Goal: Complete application form: Complete application form

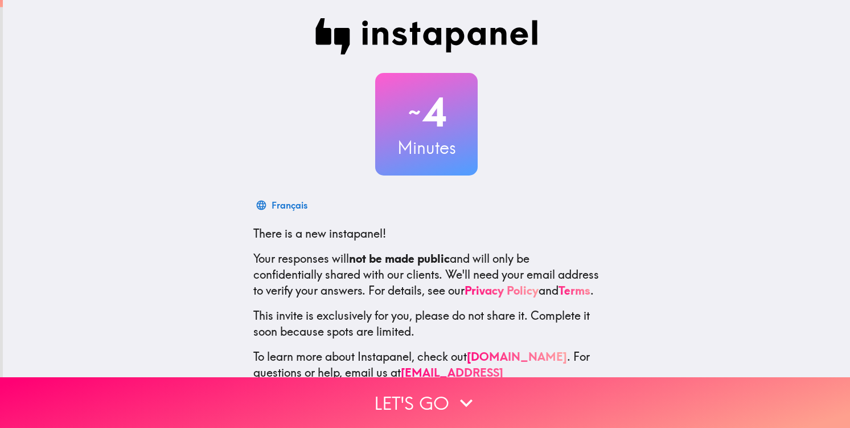
click at [643, 257] on div "~ 4 Minutes Français There is a new instapanel! Your responses will not be made…" at bounding box center [426, 207] width 847 height 415
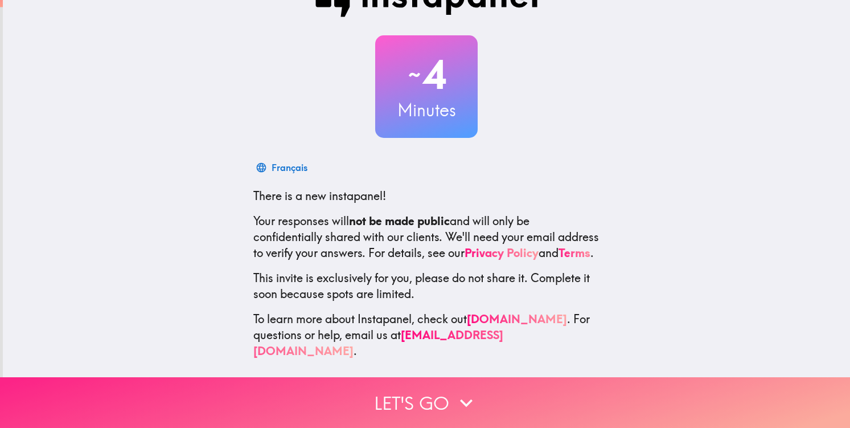
click at [516, 390] on button "Let's go" at bounding box center [425, 402] width 850 height 51
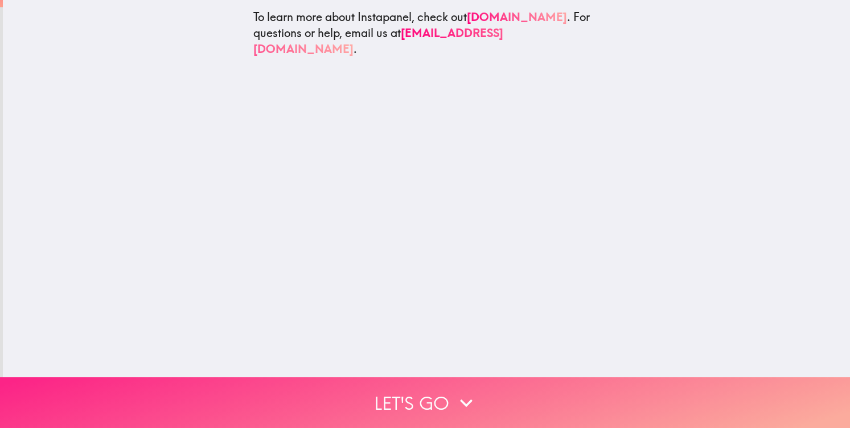
scroll to position [0, 0]
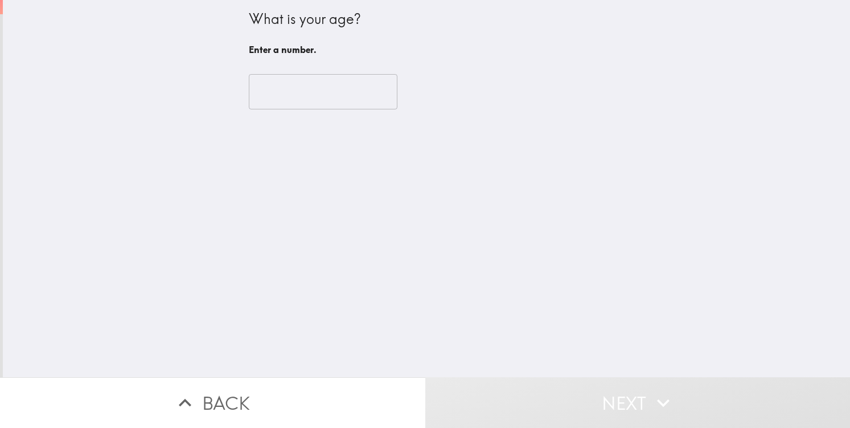
click at [334, 95] on input "number" at bounding box center [323, 91] width 149 height 35
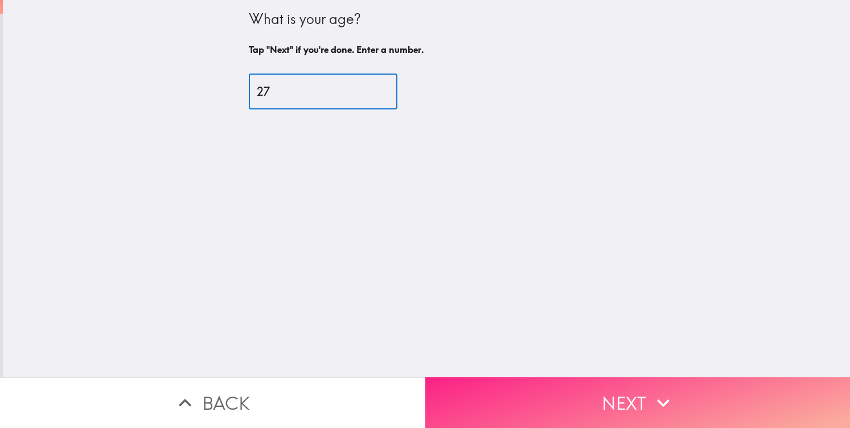
type input "27"
click at [570, 382] on button "Next" at bounding box center [637, 402] width 425 height 51
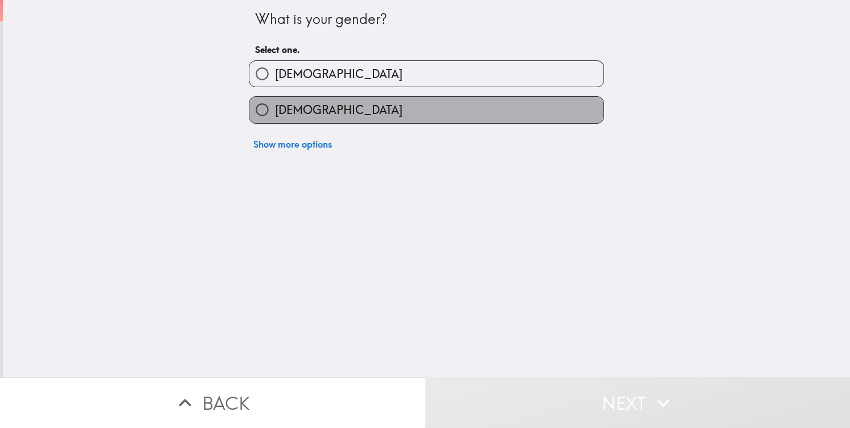
click at [309, 108] on span "[DEMOGRAPHIC_DATA]" at bounding box center [339, 110] width 128 height 16
click at [275, 108] on input "[DEMOGRAPHIC_DATA]" at bounding box center [262, 110] width 26 height 26
radio input "true"
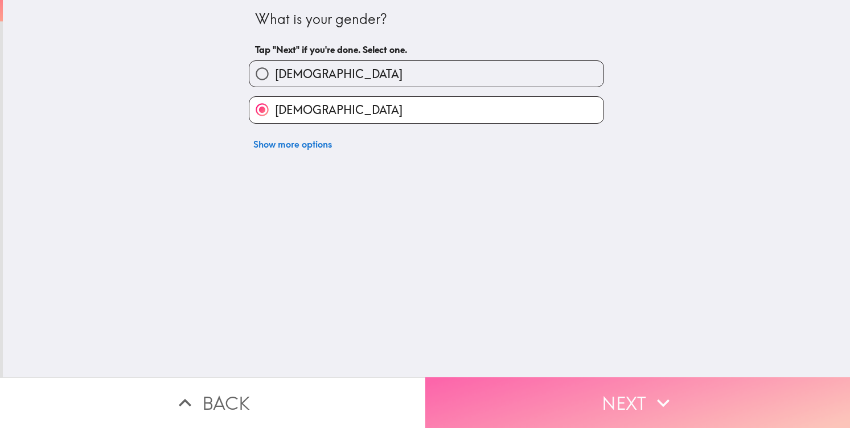
click at [527, 416] on button "Next" at bounding box center [637, 402] width 425 height 51
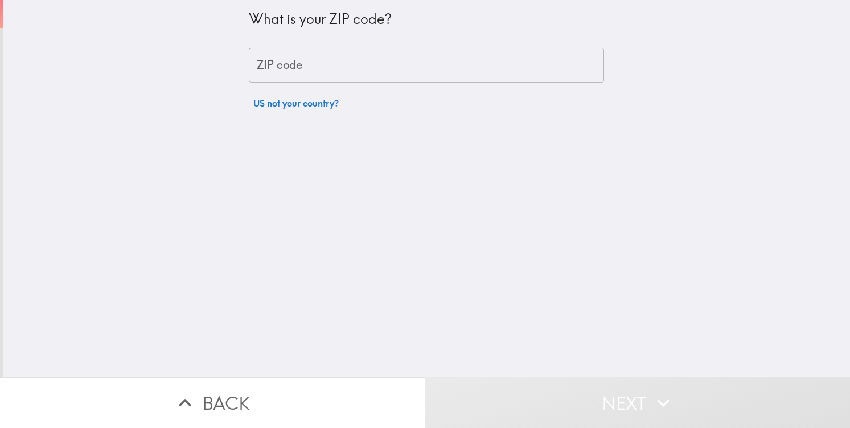
click at [369, 61] on input "ZIP code" at bounding box center [426, 65] width 355 height 35
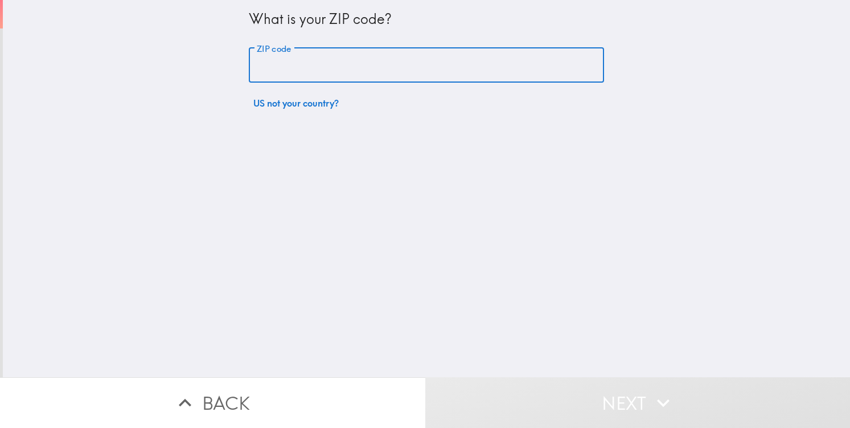
type input "11354"
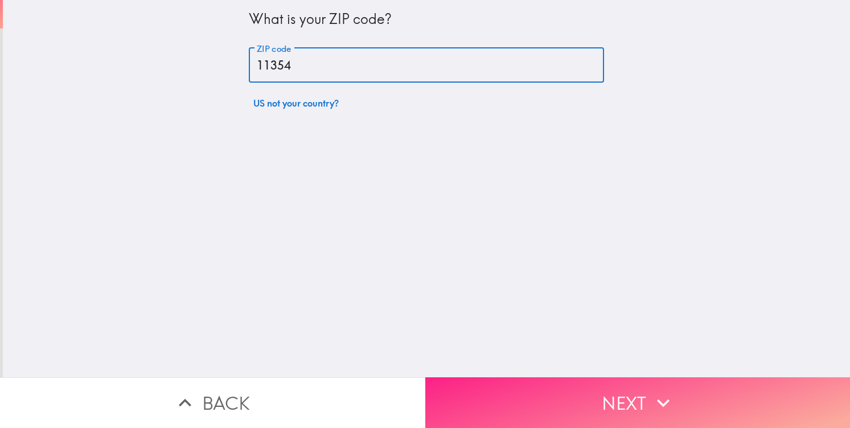
click at [593, 404] on button "Next" at bounding box center [637, 402] width 425 height 51
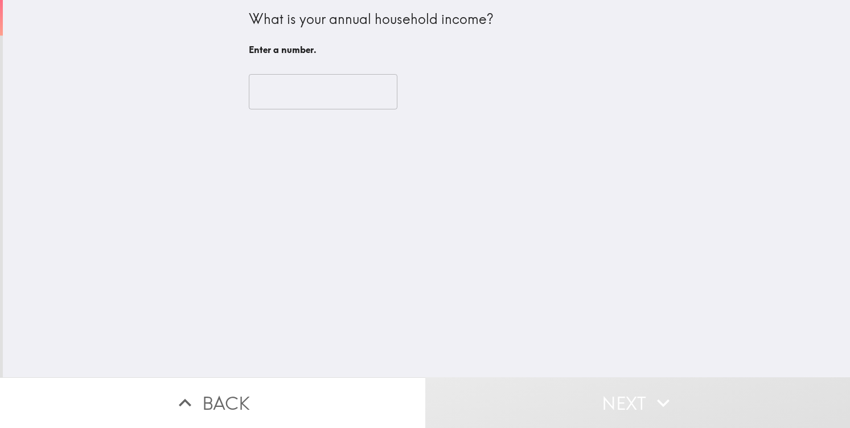
click at [358, 95] on input "number" at bounding box center [323, 91] width 149 height 35
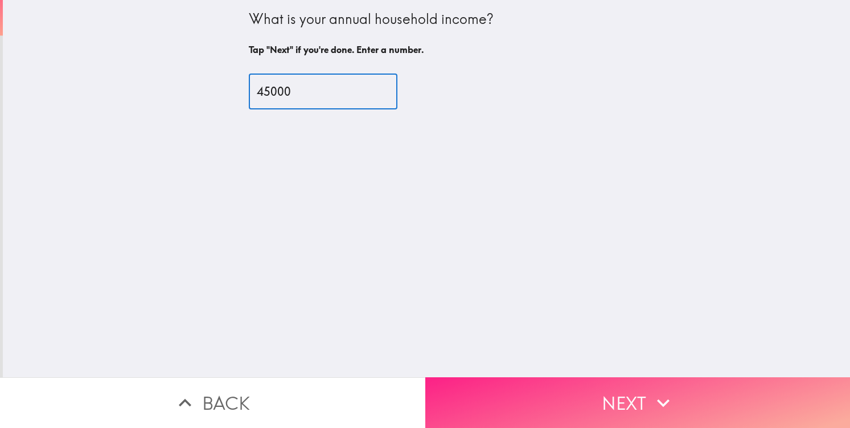
type input "45000"
click at [581, 397] on button "Next" at bounding box center [637, 402] width 425 height 51
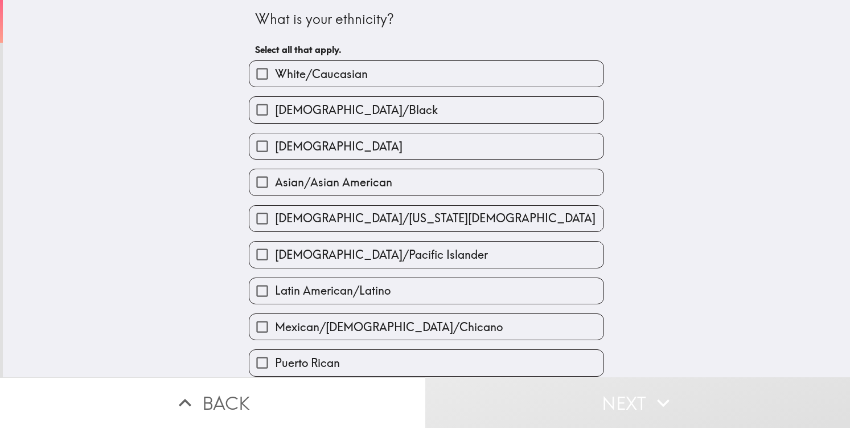
click at [535, 285] on label "Latin American/Latino" at bounding box center [426, 291] width 354 height 26
click at [275, 285] on input "Latin American/Latino" at bounding box center [262, 291] width 26 height 26
checkbox input "true"
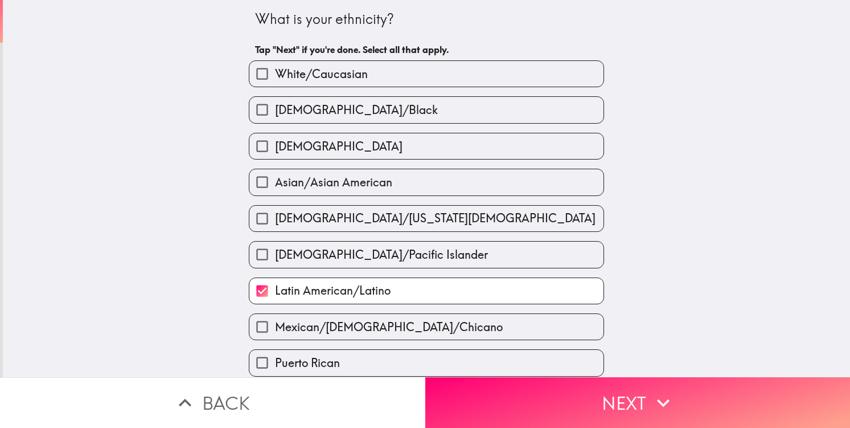
click at [660, 274] on div "What is your ethnicity? Tap "Next" if you're done. Select all that apply. White…" at bounding box center [426, 188] width 847 height 377
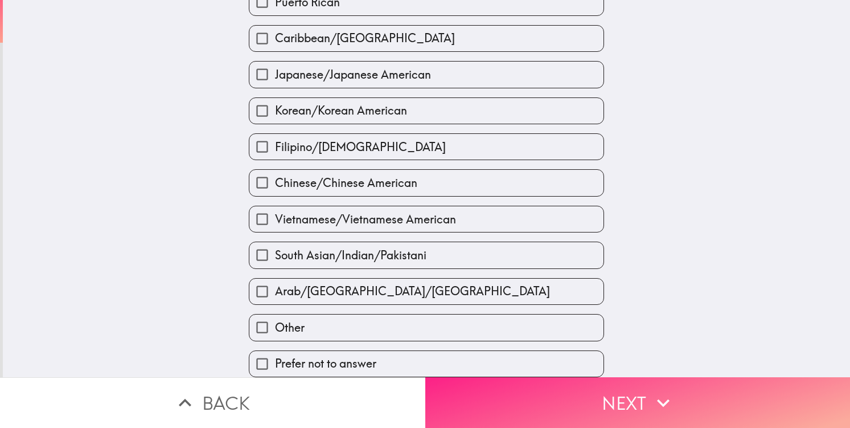
click at [646, 387] on button "Next" at bounding box center [637, 402] width 425 height 51
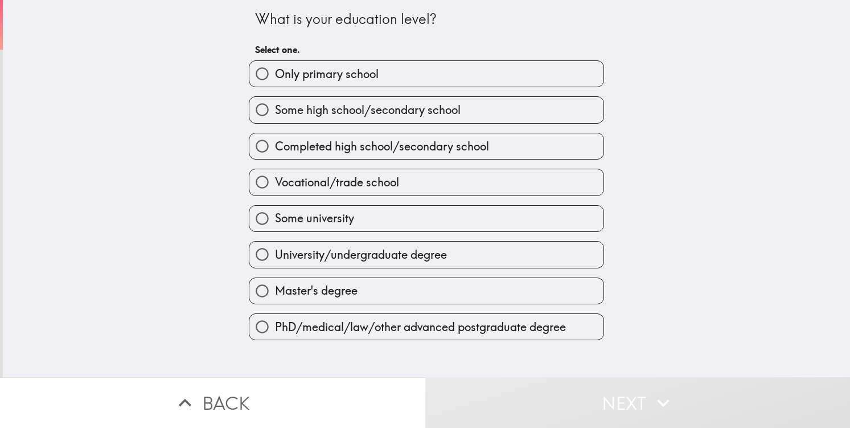
click at [529, 252] on label "University/undergraduate degree" at bounding box center [426, 254] width 354 height 26
click at [275, 252] on input "University/undergraduate degree" at bounding box center [262, 254] width 26 height 26
radio input "true"
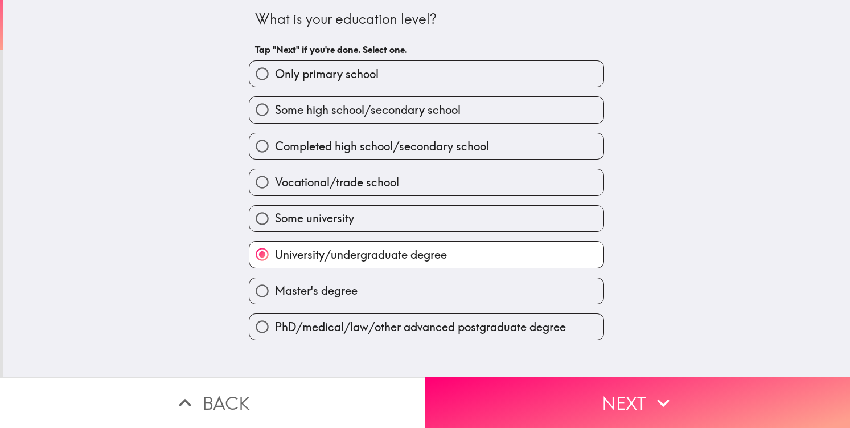
click at [616, 389] on button "Next" at bounding box center [637, 402] width 425 height 51
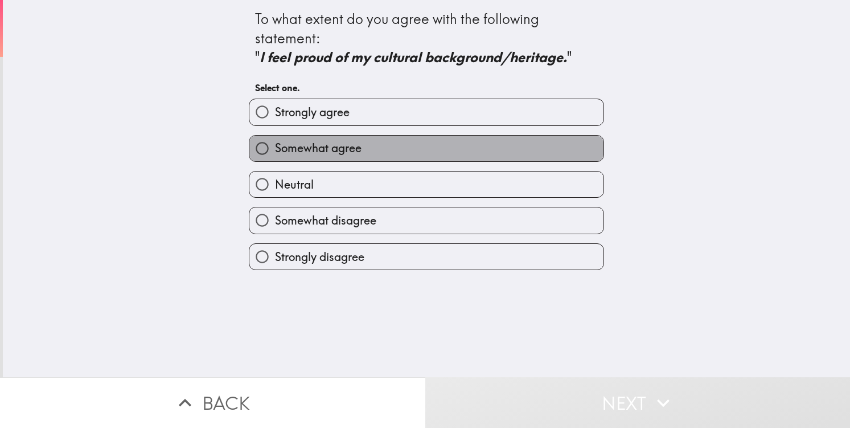
click at [499, 146] on label "Somewhat agree" at bounding box center [426, 149] width 354 height 26
click at [275, 146] on input "Somewhat agree" at bounding box center [262, 149] width 26 height 26
radio input "true"
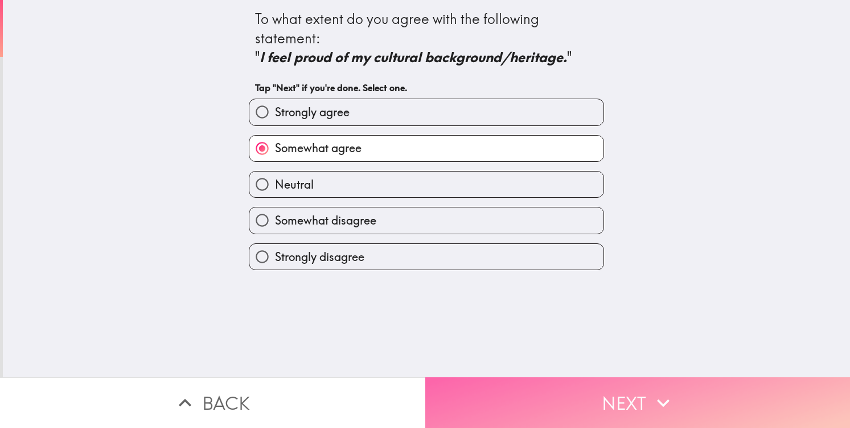
click at [634, 409] on button "Next" at bounding box center [637, 402] width 425 height 51
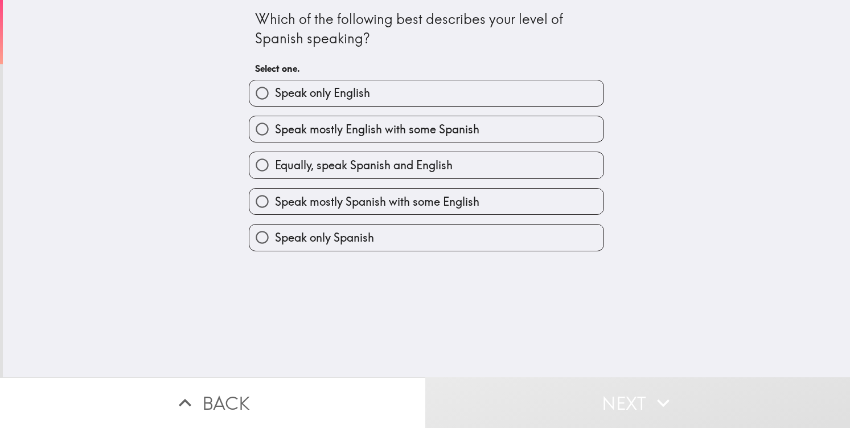
click at [472, 178] on div "Equally, speak Spanish and English" at bounding box center [426, 164] width 355 height 27
click at [473, 173] on label "Equally, speak Spanish and English" at bounding box center [426, 165] width 354 height 26
click at [275, 173] on input "Equally, speak Spanish and English" at bounding box center [262, 165] width 26 height 26
radio input "true"
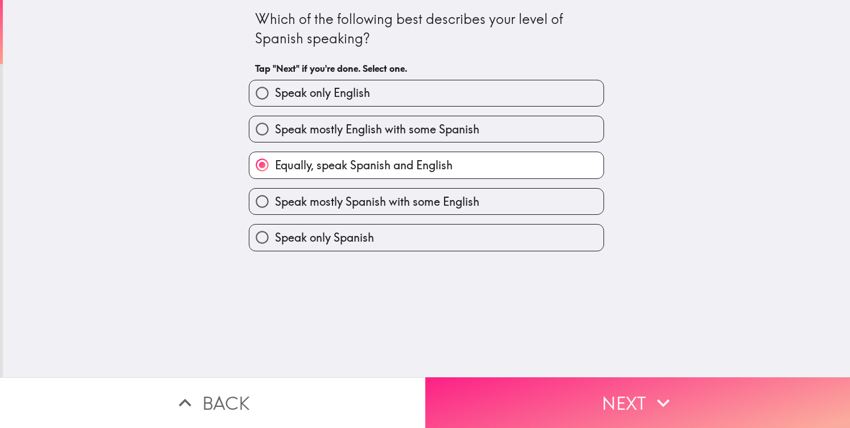
click at [579, 423] on button "Next" at bounding box center [637, 402] width 425 height 51
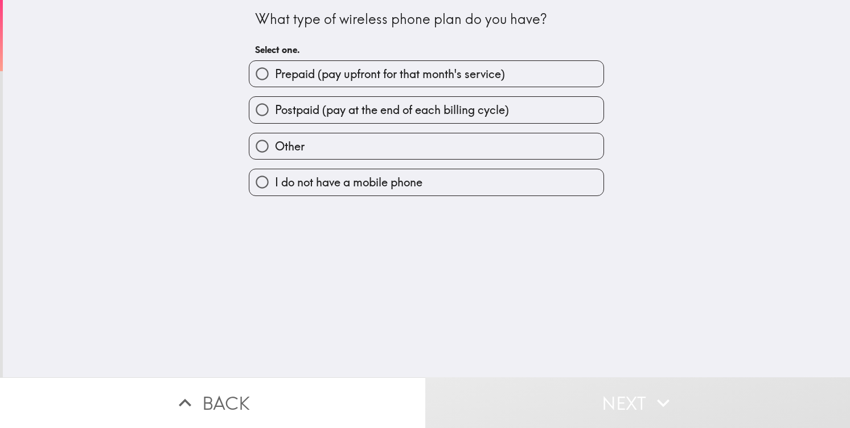
click at [438, 79] on span "Prepaid (pay upfront for that month's service)" at bounding box center [390, 74] width 230 height 16
click at [275, 79] on input "Prepaid (pay upfront for that month's service)" at bounding box center [262, 74] width 26 height 26
radio input "true"
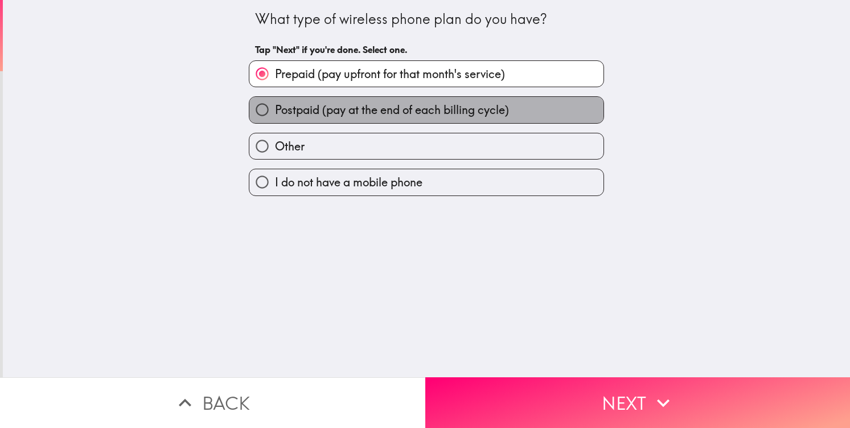
click at [457, 114] on span "Postpaid (pay at the end of each billing cycle)" at bounding box center [392, 110] width 234 height 16
click at [275, 114] on input "Postpaid (pay at the end of each billing cycle)" at bounding box center [262, 110] width 26 height 26
radio input "true"
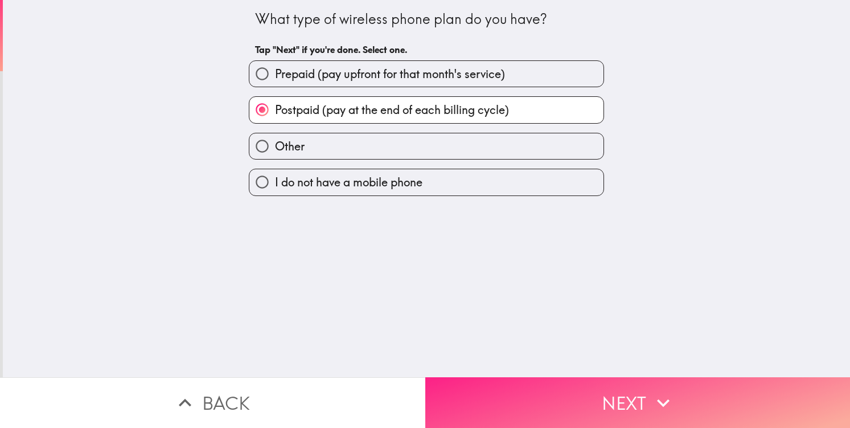
click at [581, 389] on button "Next" at bounding box center [637, 402] width 425 height 51
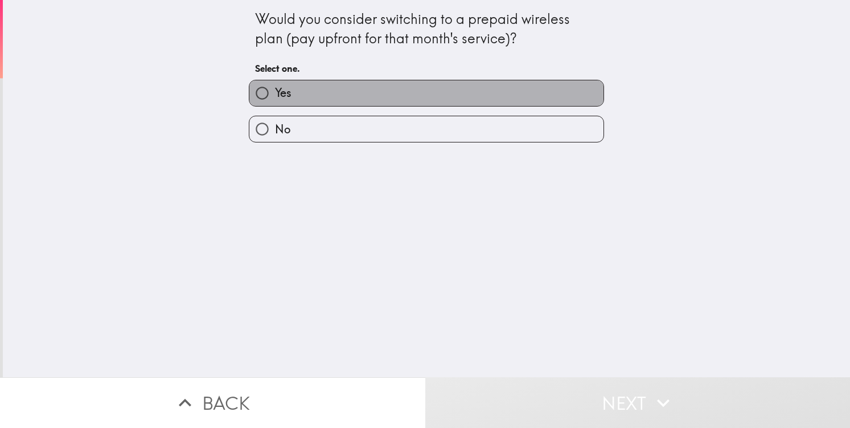
click at [428, 96] on label "Yes" at bounding box center [426, 93] width 354 height 26
click at [275, 96] on input "Yes" at bounding box center [262, 93] width 26 height 26
radio input "true"
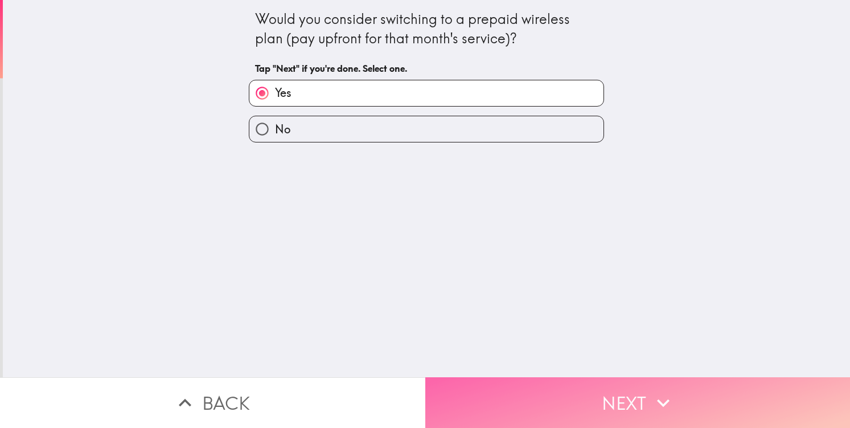
click at [584, 404] on button "Next" at bounding box center [637, 402] width 425 height 51
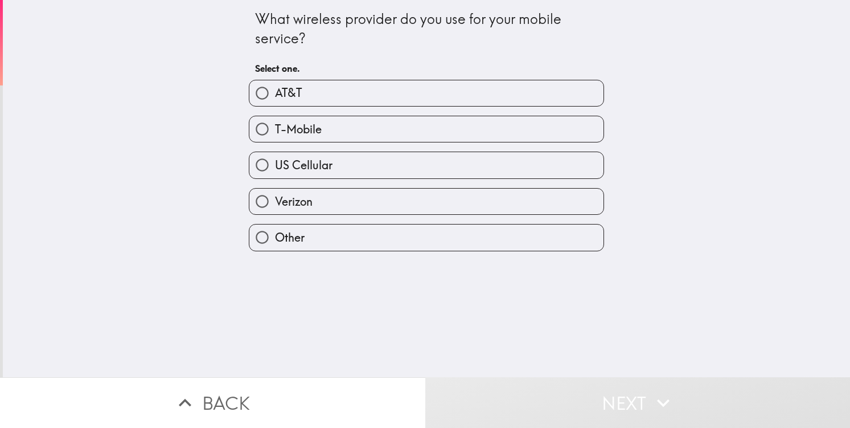
click at [422, 173] on label "US Cellular" at bounding box center [426, 165] width 354 height 26
click at [275, 173] on input "US Cellular" at bounding box center [262, 165] width 26 height 26
radio input "true"
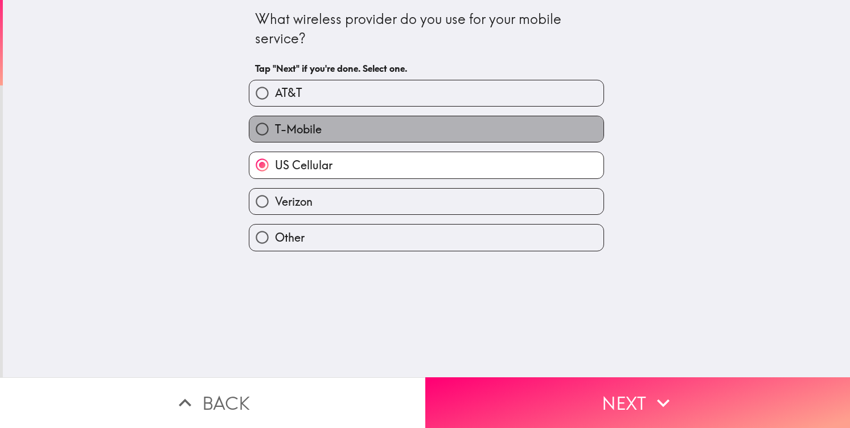
click at [457, 133] on label "T-Mobile" at bounding box center [426, 129] width 354 height 26
click at [275, 133] on input "T-Mobile" at bounding box center [262, 129] width 26 height 26
radio input "true"
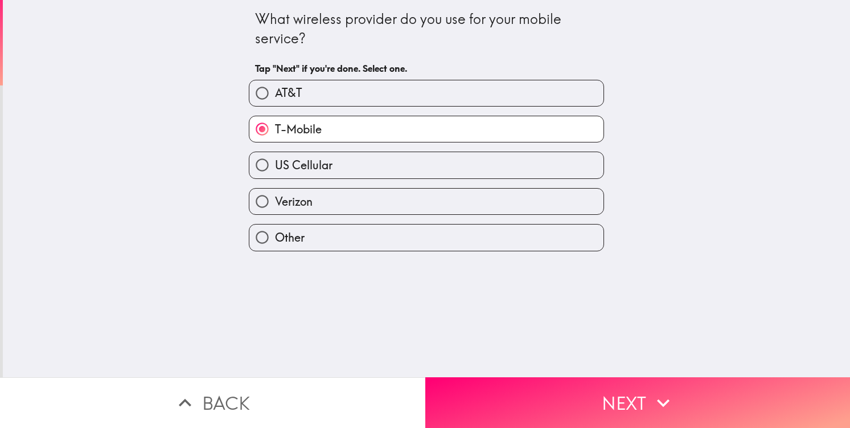
click at [545, 395] on button "Next" at bounding box center [637, 402] width 425 height 51
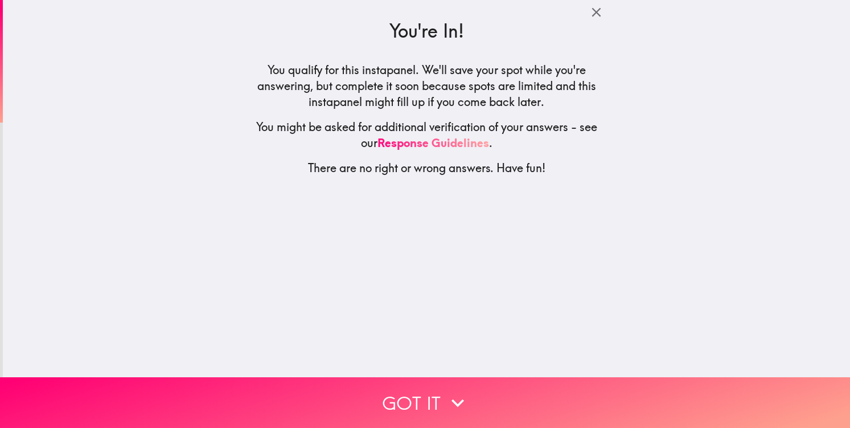
click at [545, 395] on button "Got it" at bounding box center [425, 402] width 850 height 51
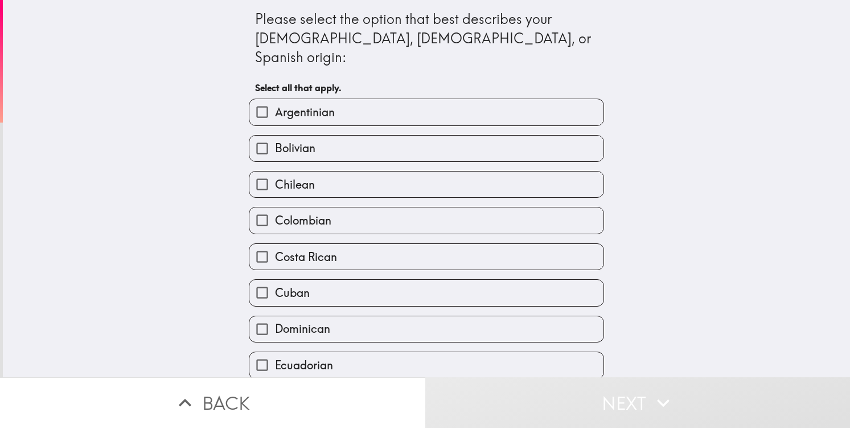
drag, startPoint x: 707, startPoint y: 248, endPoint x: 703, endPoint y: 238, distance: 10.8
click at [707, 248] on div "Please select the option that best describes your [DEMOGRAPHIC_DATA], [DEMOGRAP…" at bounding box center [426, 188] width 847 height 377
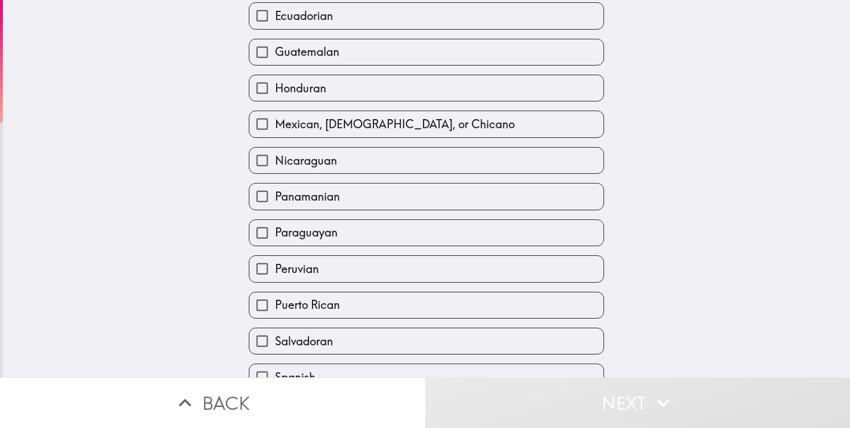
scroll to position [366, 0]
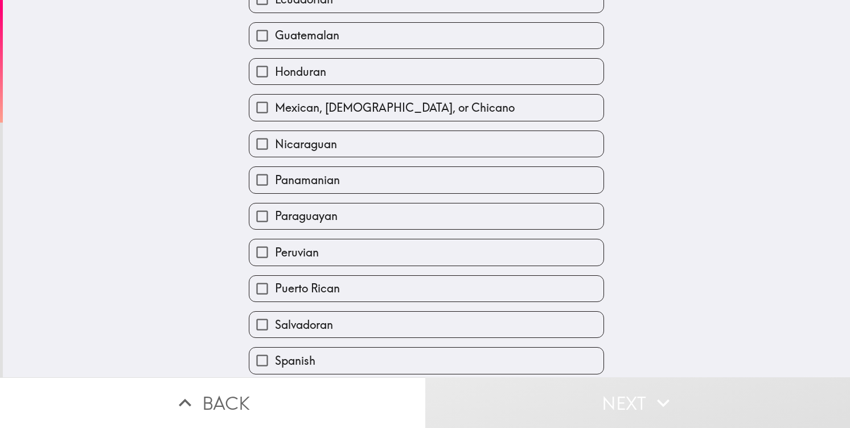
click at [495, 95] on label "Mexican, [DEMOGRAPHIC_DATA], or Chicano" at bounding box center [426, 108] width 354 height 26
click at [275, 95] on input "Mexican, [DEMOGRAPHIC_DATA], or Chicano" at bounding box center [262, 108] width 26 height 26
checkbox input "true"
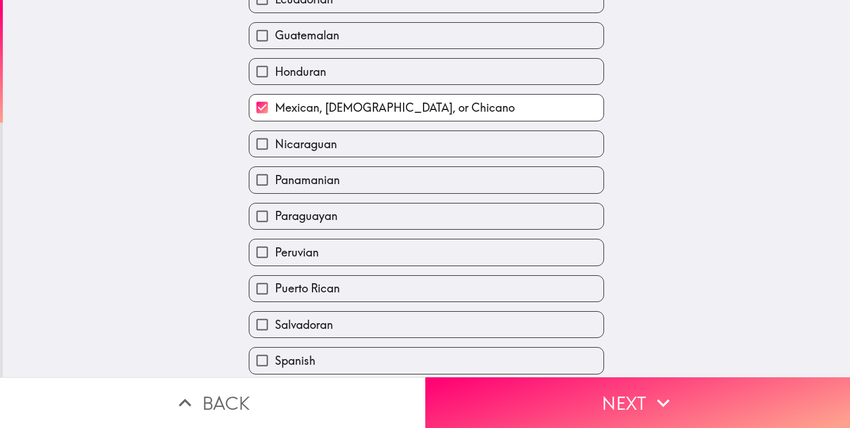
drag, startPoint x: 653, startPoint y: 200, endPoint x: 661, endPoint y: 205, distance: 8.7
click at [660, 204] on div "Please select the option that best describes your [DEMOGRAPHIC_DATA], [DEMOGRAP…" at bounding box center [426, 188] width 847 height 377
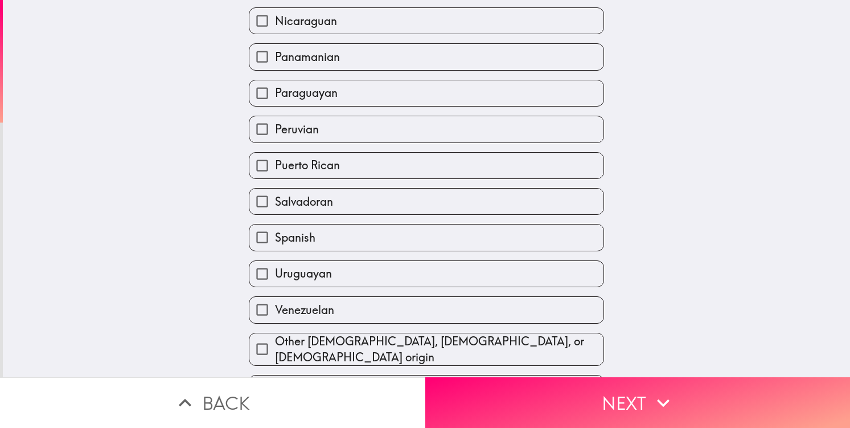
scroll to position [501, 0]
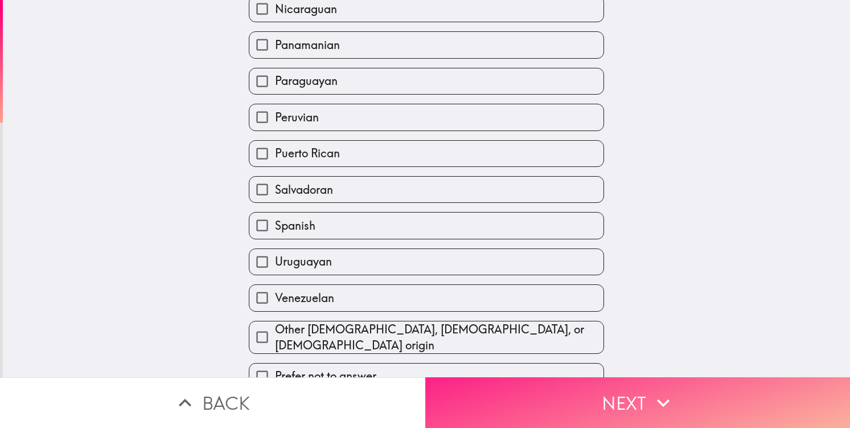
click at [632, 418] on button "Next" at bounding box center [637, 402] width 425 height 51
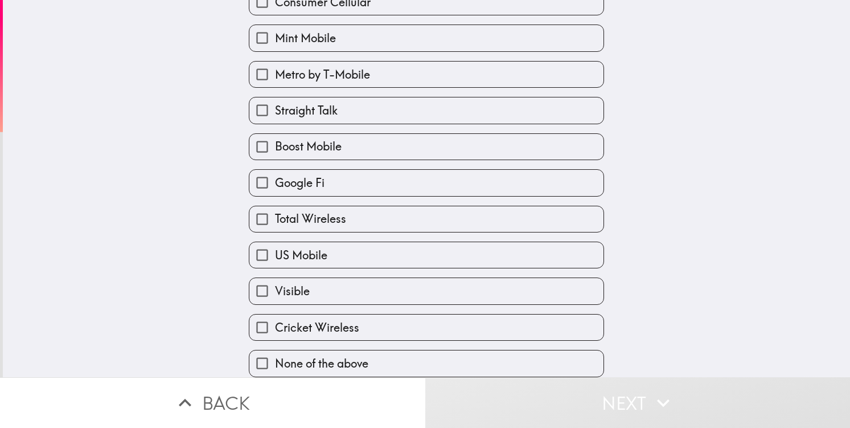
scroll to position [133, 0]
click at [757, 270] on div "Which of the following Prepaid Wireless brands are you aware of? Select all tha…" at bounding box center [426, 188] width 847 height 377
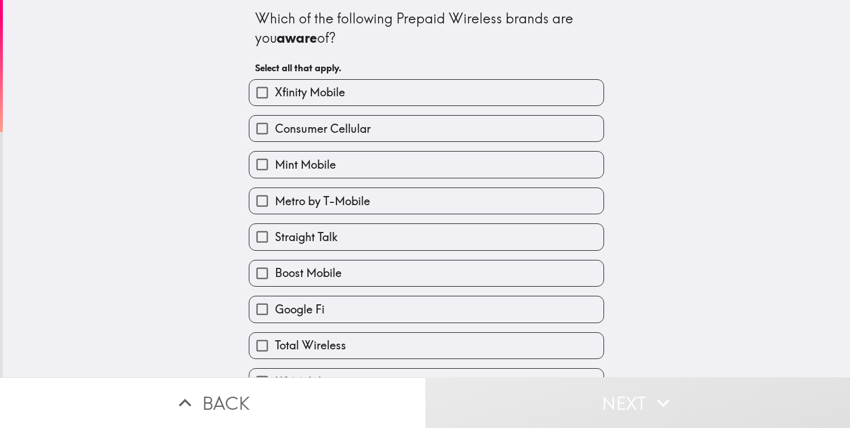
scroll to position [0, 0]
click at [781, 224] on div "Which of the following Prepaid Wireless brands are you aware of? Select all tha…" at bounding box center [426, 188] width 847 height 377
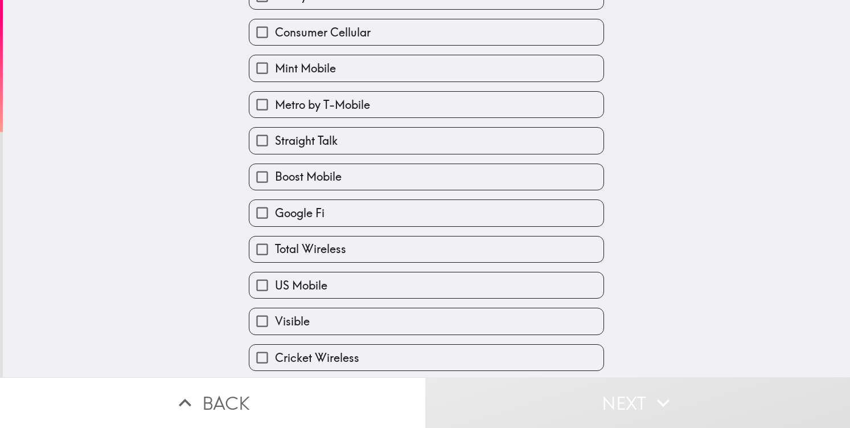
scroll to position [133, 0]
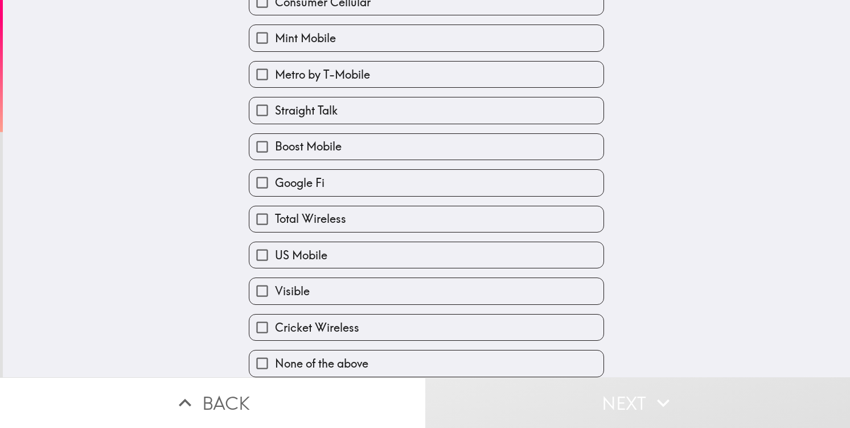
click at [531, 288] on label "Visible" at bounding box center [426, 291] width 354 height 26
click at [275, 288] on input "Visible" at bounding box center [262, 291] width 26 height 26
checkbox input "true"
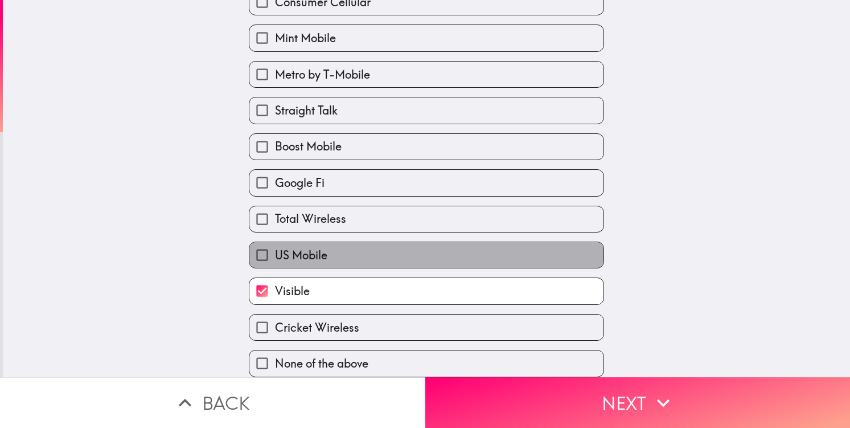
click at [530, 261] on label "US Mobile" at bounding box center [426, 255] width 354 height 26
click at [275, 261] on input "US Mobile" at bounding box center [262, 255] width 26 height 26
checkbox input "true"
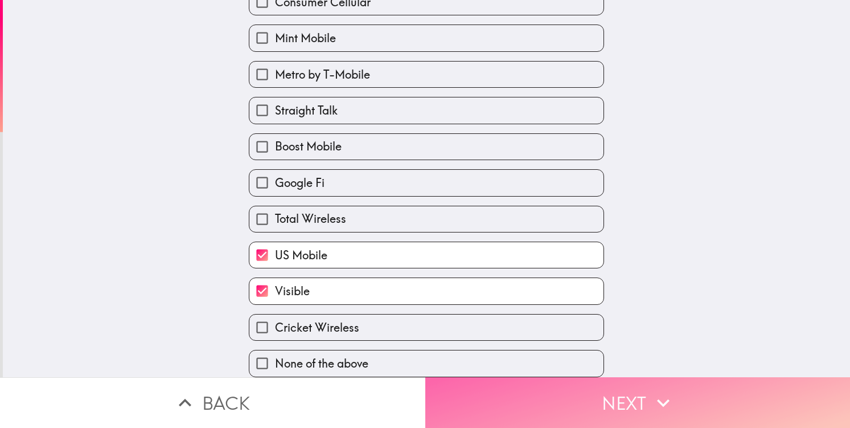
click at [615, 407] on button "Next" at bounding box center [637, 402] width 425 height 51
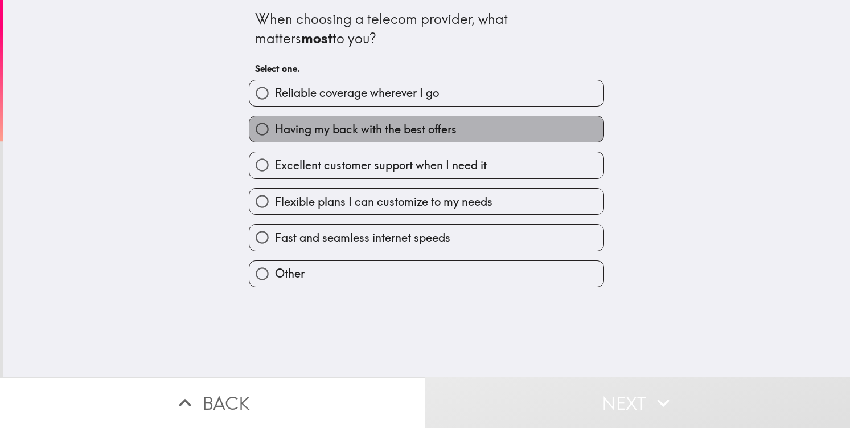
click at [383, 127] on span "Having my back with the best offers" at bounding box center [366, 129] width 182 height 16
click at [275, 127] on input "Having my back with the best offers" at bounding box center [262, 129] width 26 height 26
radio input "true"
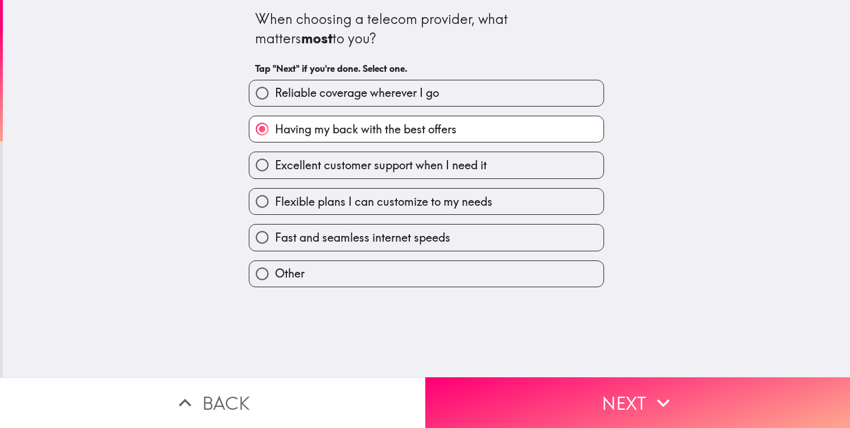
click at [416, 162] on span "Excellent customer support when I need it" at bounding box center [381, 165] width 212 height 16
click at [275, 162] on input "Excellent customer support when I need it" at bounding box center [262, 165] width 26 height 26
radio input "true"
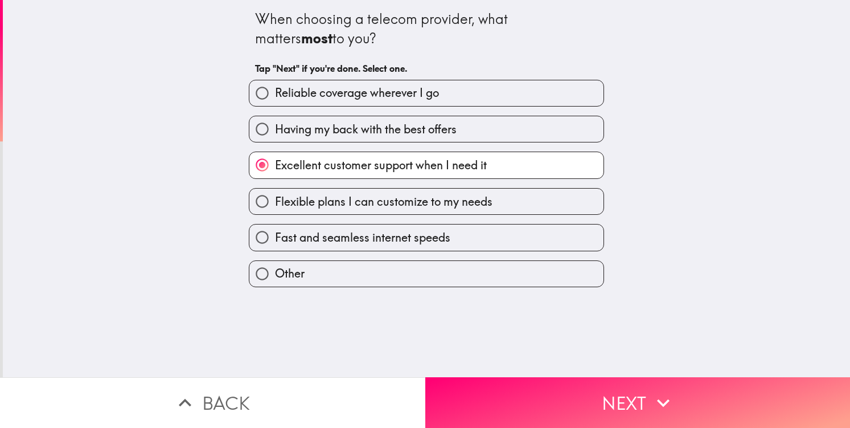
click at [447, 205] on span "Flexible plans I can customize to my needs" at bounding box center [384, 202] width 218 height 16
click at [275, 205] on input "Flexible plans I can customize to my needs" at bounding box center [262, 201] width 26 height 26
radio input "true"
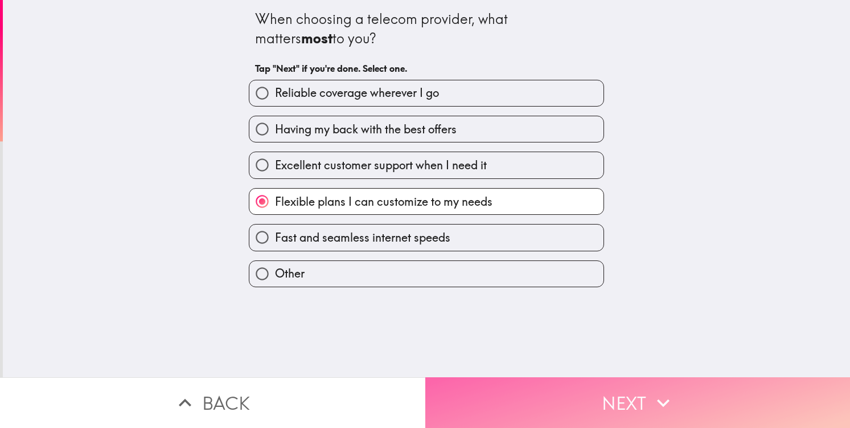
click at [516, 394] on button "Next" at bounding box center [637, 402] width 425 height 51
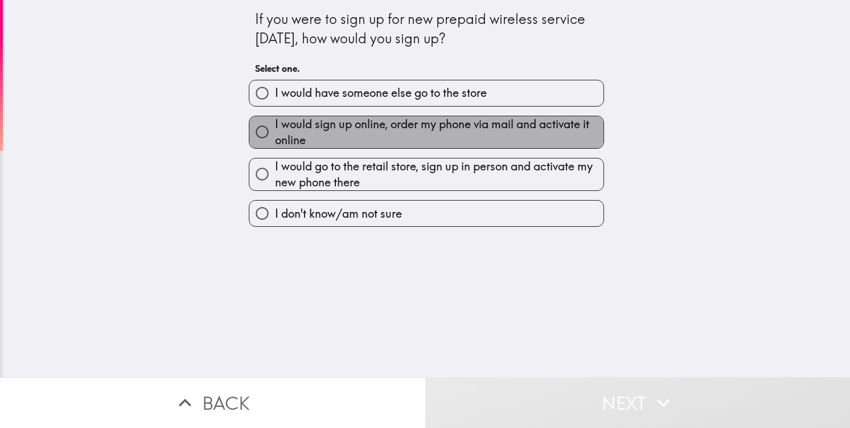
click at [460, 129] on span "I would sign up online, order my phone via mail and activate it online" at bounding box center [439, 132] width 329 height 32
click at [275, 129] on input "I would sign up online, order my phone via mail and activate it online" at bounding box center [262, 132] width 26 height 26
radio input "true"
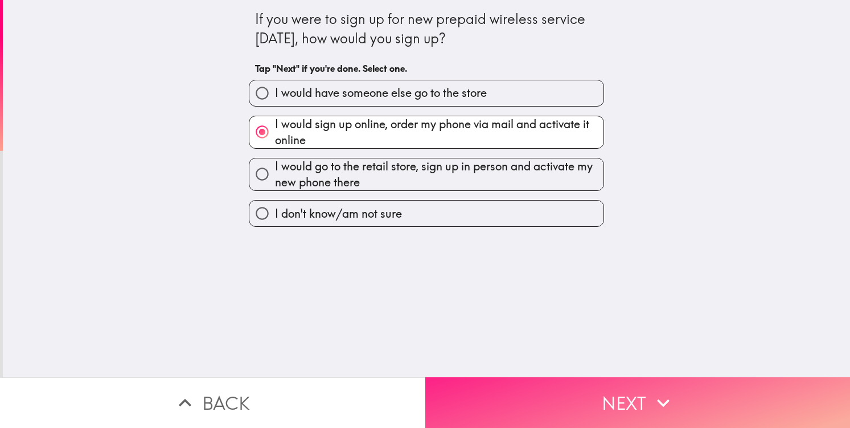
click at [538, 378] on button "Next" at bounding box center [637, 402] width 425 height 51
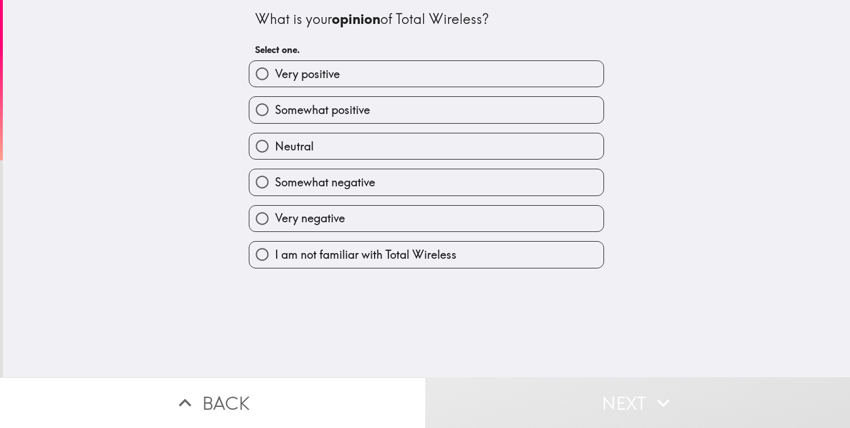
click at [466, 154] on label "Neutral" at bounding box center [426, 146] width 354 height 26
click at [275, 154] on input "Neutral" at bounding box center [262, 146] width 26 height 26
radio input "true"
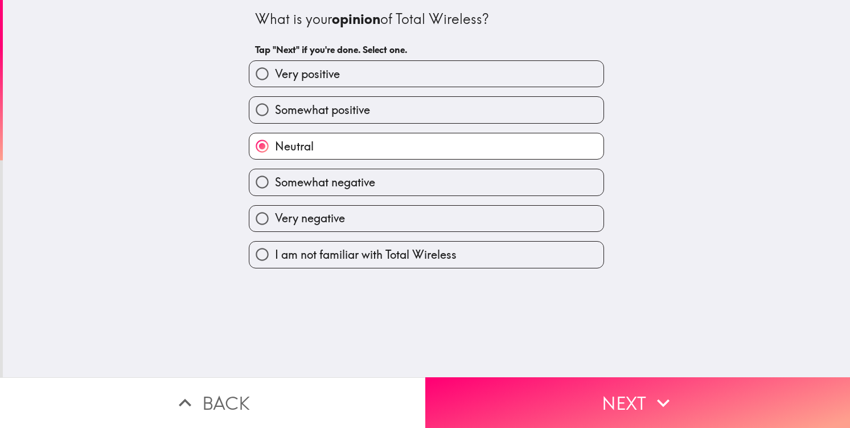
click at [482, 124] on div "Neutral" at bounding box center [422, 142] width 364 height 36
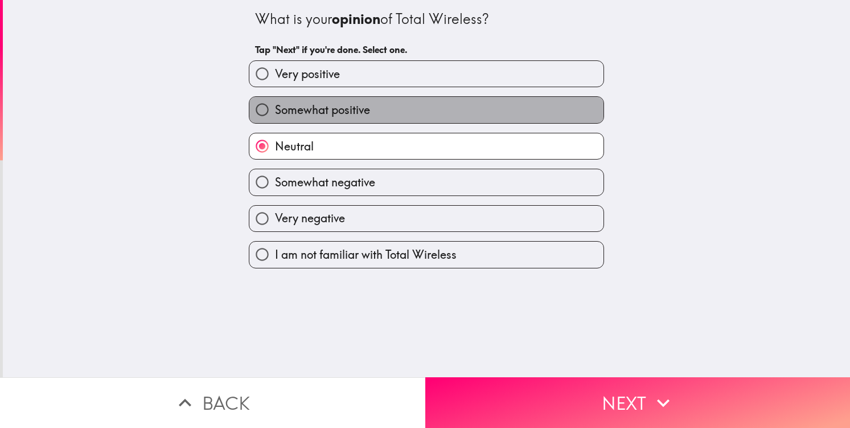
click at [478, 116] on label "Somewhat positive" at bounding box center [426, 110] width 354 height 26
click at [275, 116] on input "Somewhat positive" at bounding box center [262, 110] width 26 height 26
radio input "true"
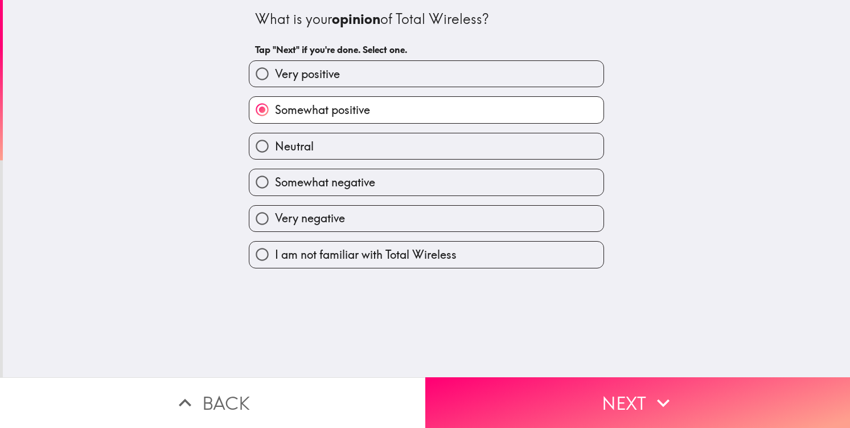
click at [546, 368] on div "What is your opinion of Total Wireless? Tap "Next" if you're done. Select one. …" at bounding box center [426, 188] width 847 height 377
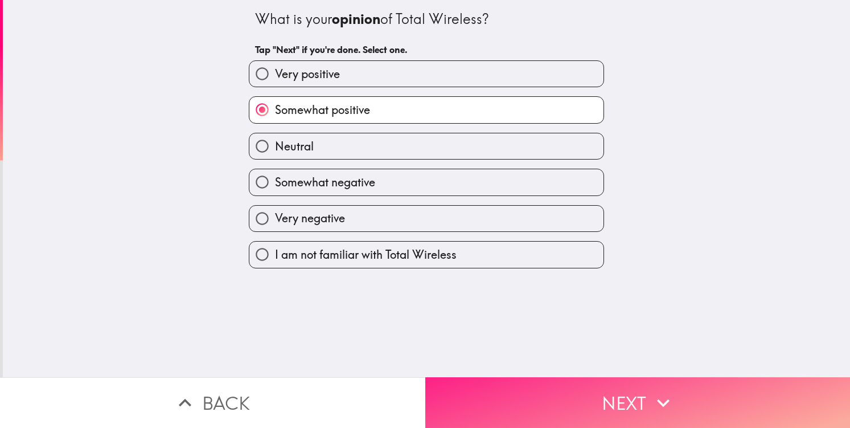
click at [558, 397] on button "Next" at bounding box center [637, 402] width 425 height 51
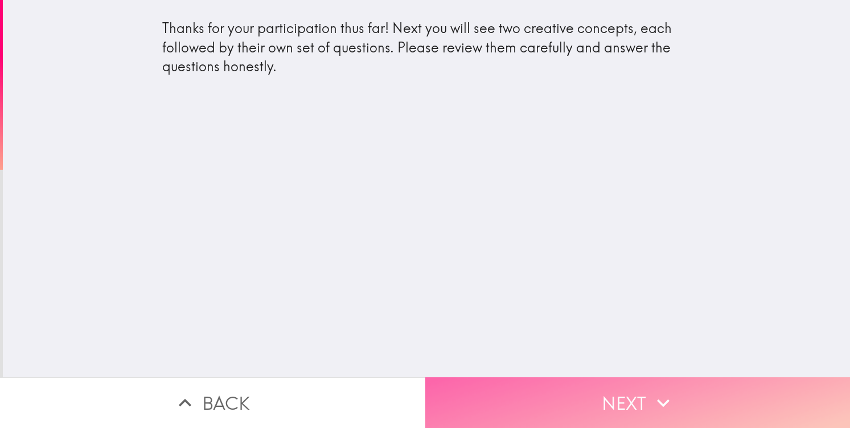
click at [559, 400] on button "Next" at bounding box center [637, 402] width 425 height 51
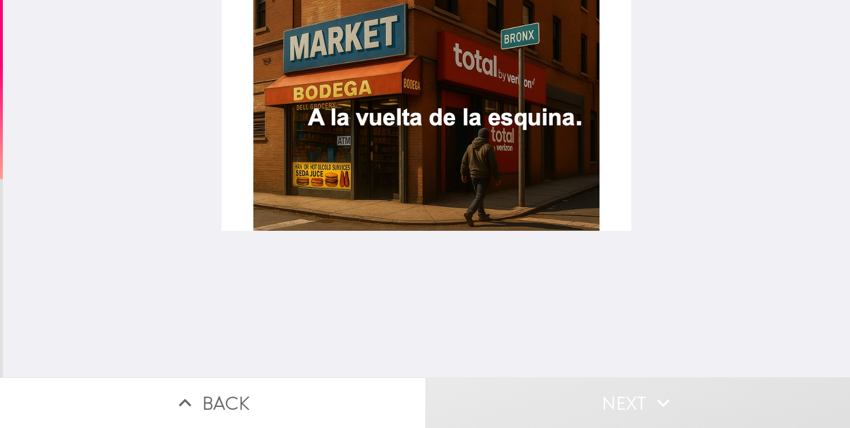
click at [471, 292] on div at bounding box center [426, 188] width 847 height 377
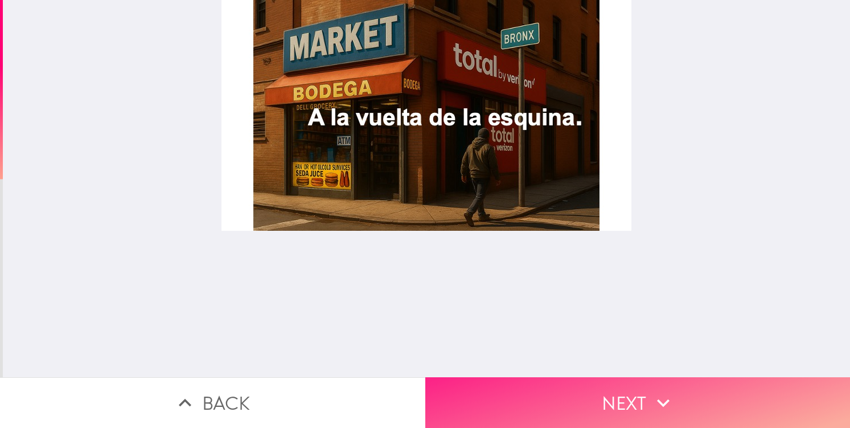
click at [556, 396] on button "Next" at bounding box center [637, 402] width 425 height 51
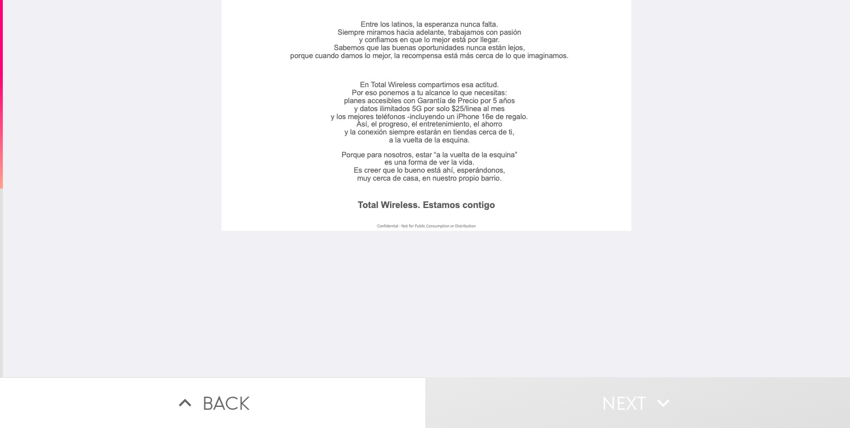
click at [549, 181] on div at bounding box center [426, 115] width 410 height 231
click at [446, 271] on div at bounding box center [426, 188] width 847 height 377
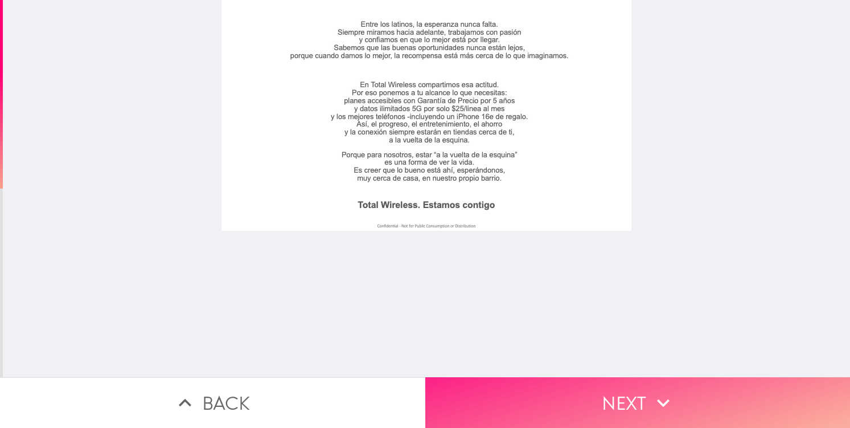
click at [516, 407] on button "Next" at bounding box center [637, 402] width 425 height 51
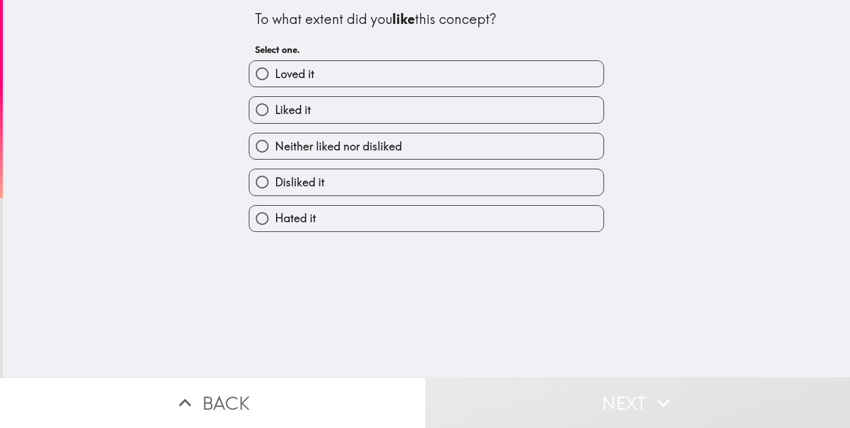
click at [392, 118] on label "Liked it" at bounding box center [426, 110] width 354 height 26
click at [275, 118] on input "Liked it" at bounding box center [262, 110] width 26 height 26
radio input "true"
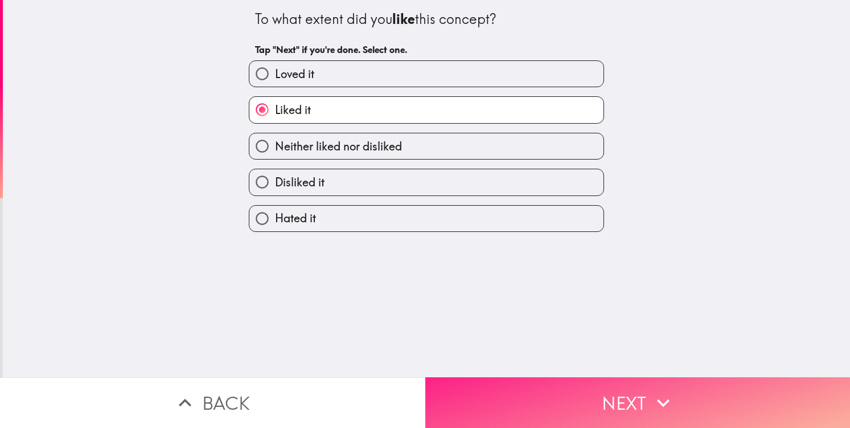
click at [537, 391] on button "Next" at bounding box center [637, 402] width 425 height 51
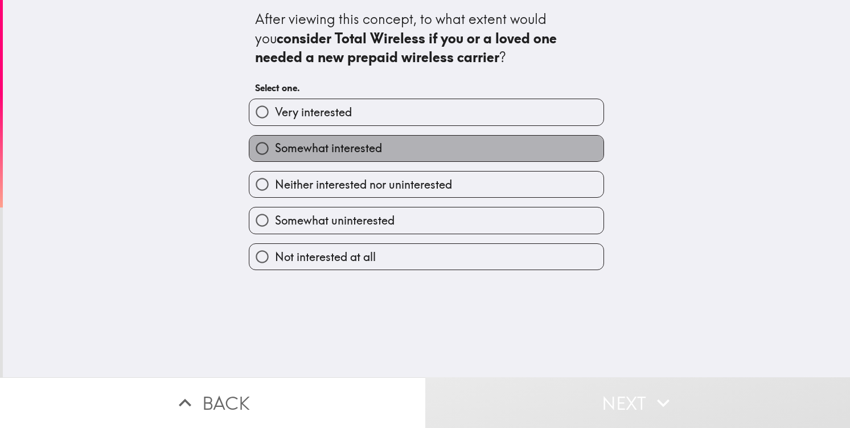
click at [420, 156] on label "Somewhat interested" at bounding box center [426, 149] width 354 height 26
click at [275, 156] on input "Somewhat interested" at bounding box center [262, 149] width 26 height 26
radio input "true"
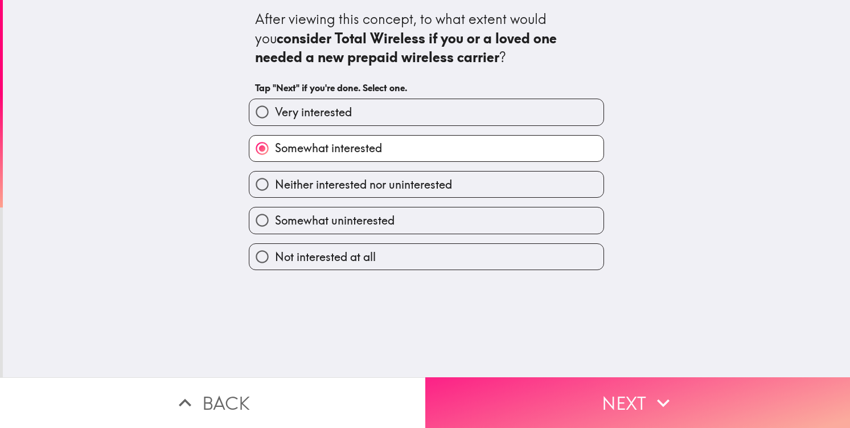
click at [559, 404] on button "Next" at bounding box center [637, 402] width 425 height 51
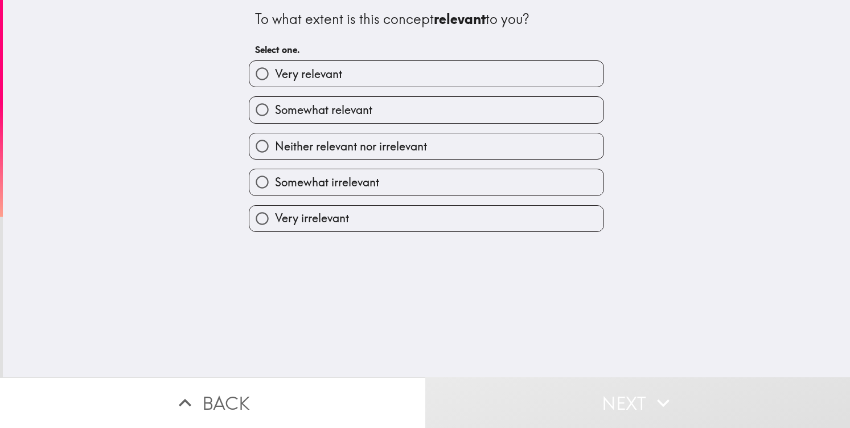
click at [419, 117] on label "Somewhat relevant" at bounding box center [426, 110] width 354 height 26
click at [275, 117] on input "Somewhat relevant" at bounding box center [262, 110] width 26 height 26
radio input "true"
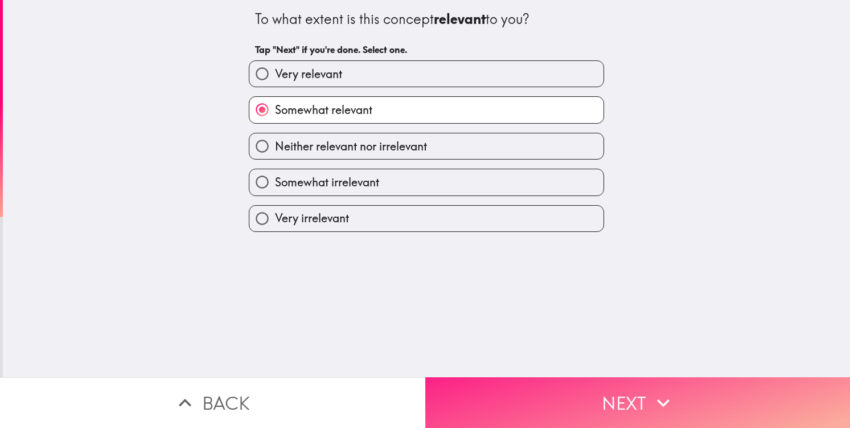
click at [531, 388] on button "Next" at bounding box center [637, 402] width 425 height 51
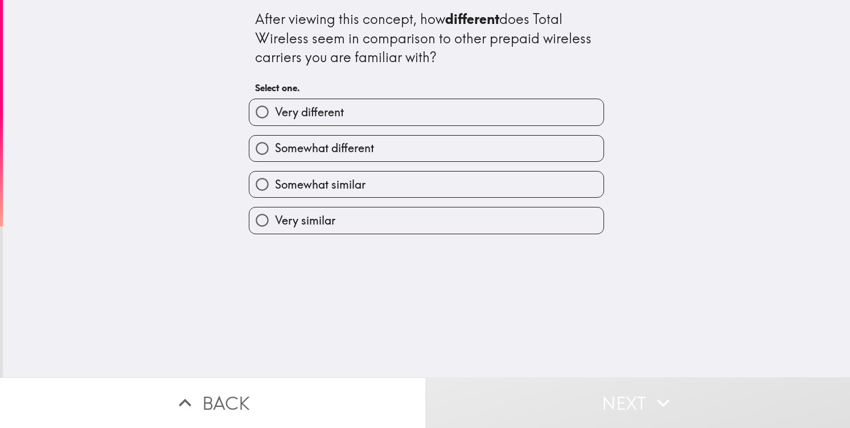
click at [432, 139] on label "Somewhat different" at bounding box center [426, 149] width 354 height 26
click at [275, 139] on input "Somewhat different" at bounding box center [262, 149] width 26 height 26
radio input "true"
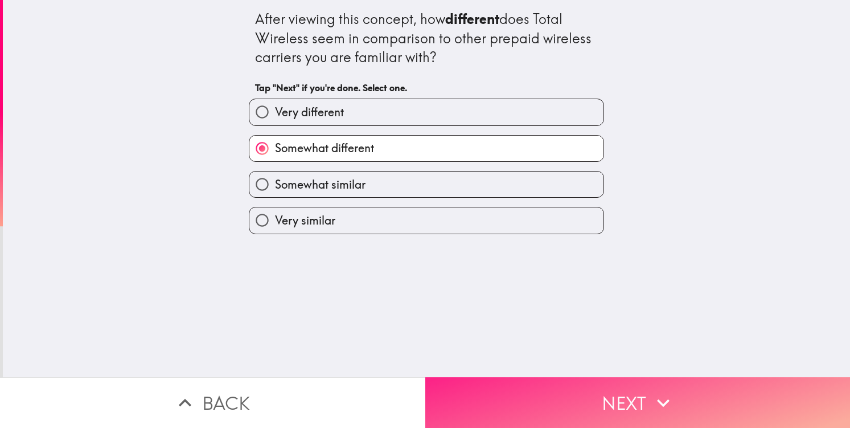
click at [555, 380] on button "Next" at bounding box center [637, 402] width 425 height 51
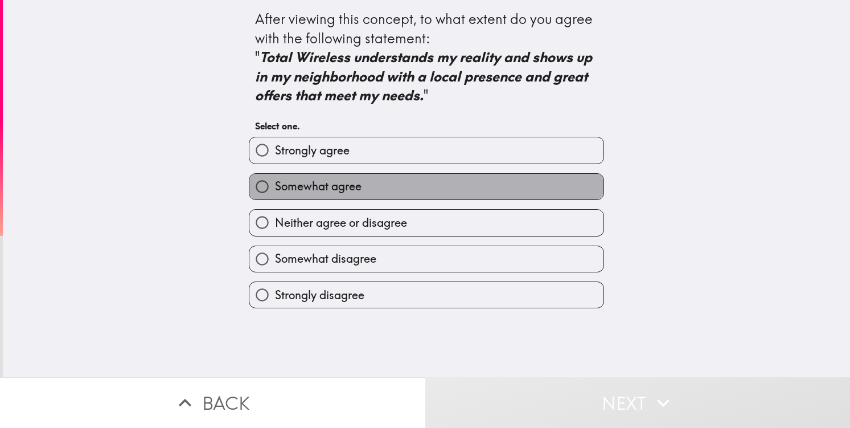
click at [486, 186] on label "Somewhat agree" at bounding box center [426, 187] width 354 height 26
click at [275, 186] on input "Somewhat agree" at bounding box center [262, 187] width 26 height 26
radio input "true"
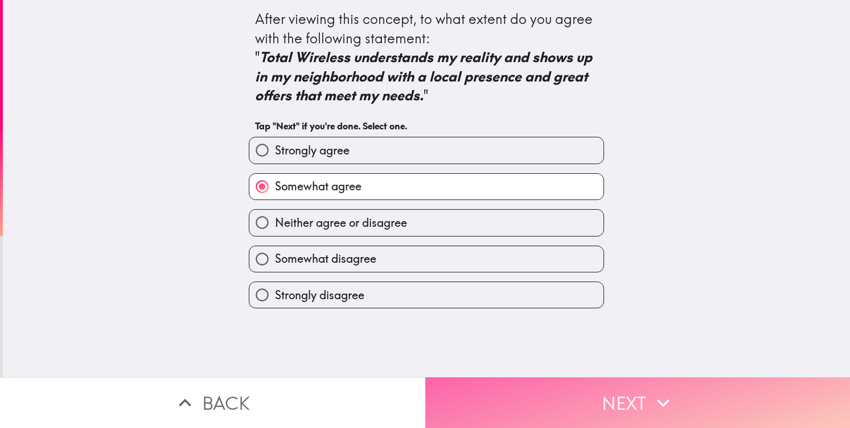
click at [565, 387] on button "Next" at bounding box center [637, 402] width 425 height 51
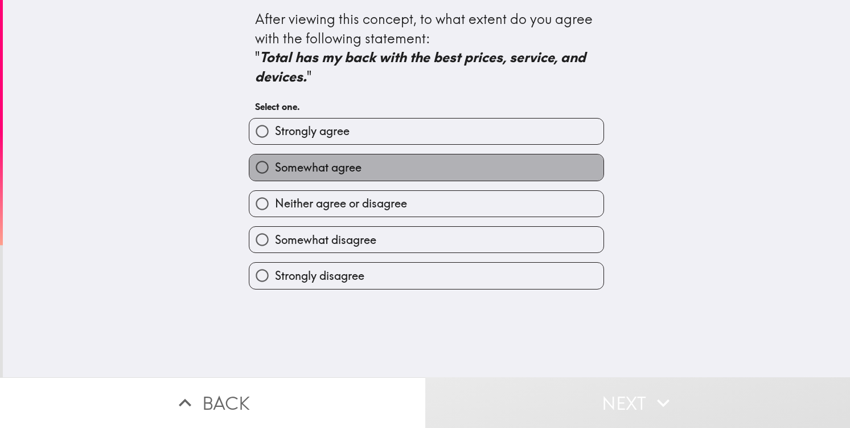
click at [470, 171] on label "Somewhat agree" at bounding box center [426, 167] width 354 height 26
click at [275, 171] on input "Somewhat agree" at bounding box center [262, 167] width 26 height 26
radio input "true"
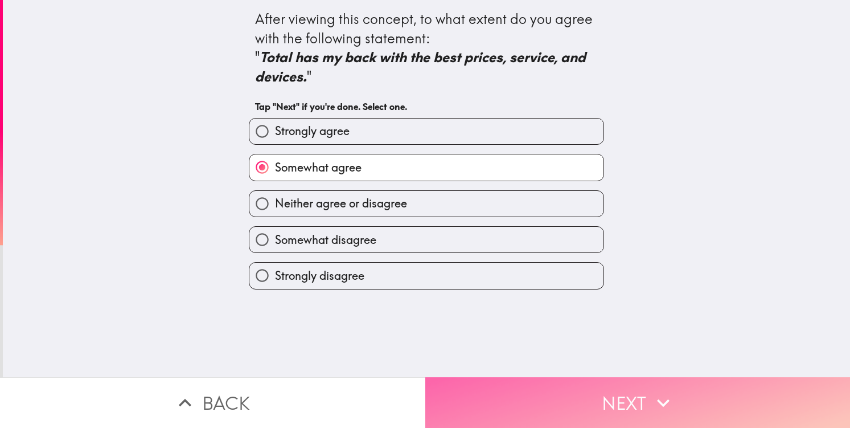
click at [563, 382] on button "Next" at bounding box center [637, 402] width 425 height 51
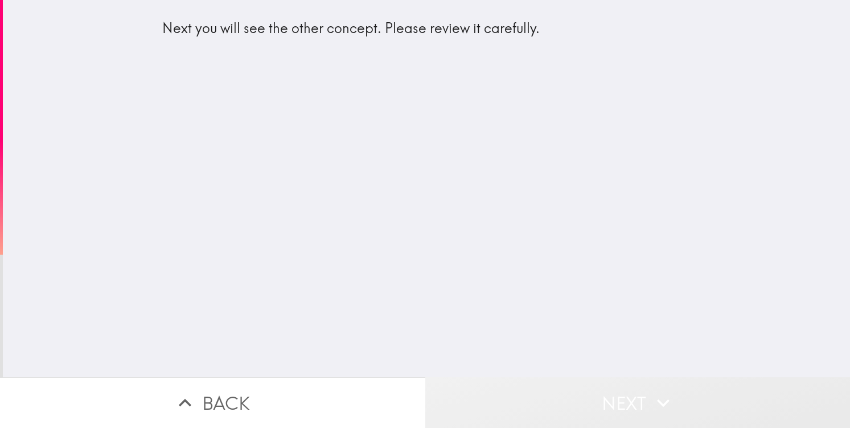
click at [596, 392] on button "Next" at bounding box center [637, 402] width 425 height 51
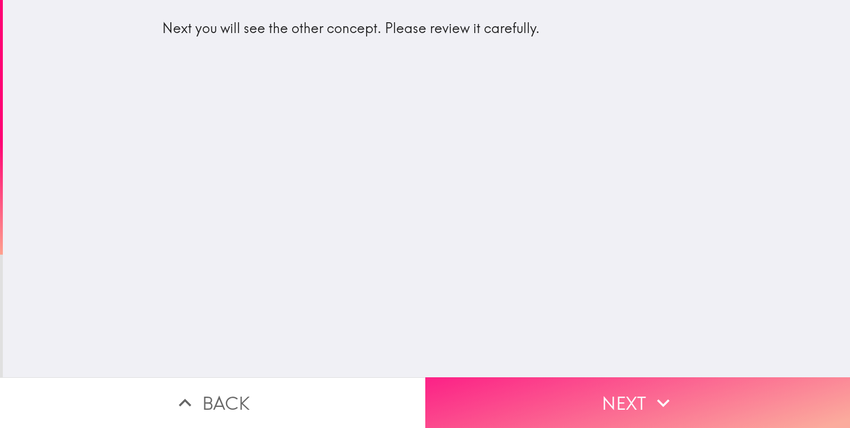
click at [497, 397] on button "Next" at bounding box center [637, 402] width 425 height 51
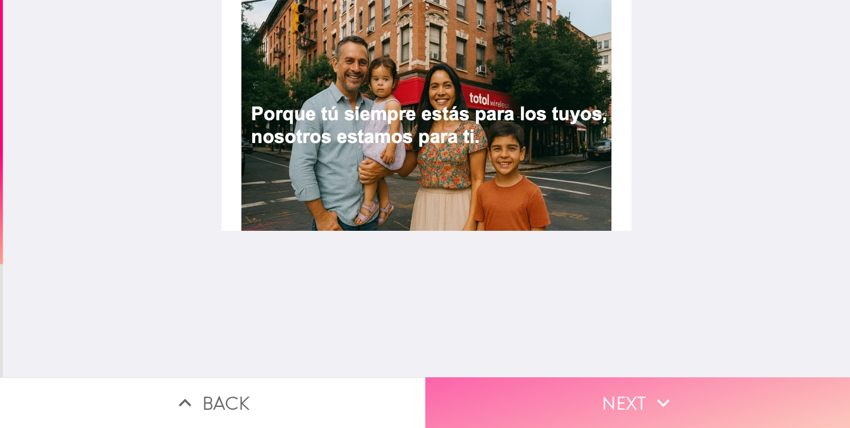
click at [577, 392] on button "Next" at bounding box center [637, 402] width 425 height 51
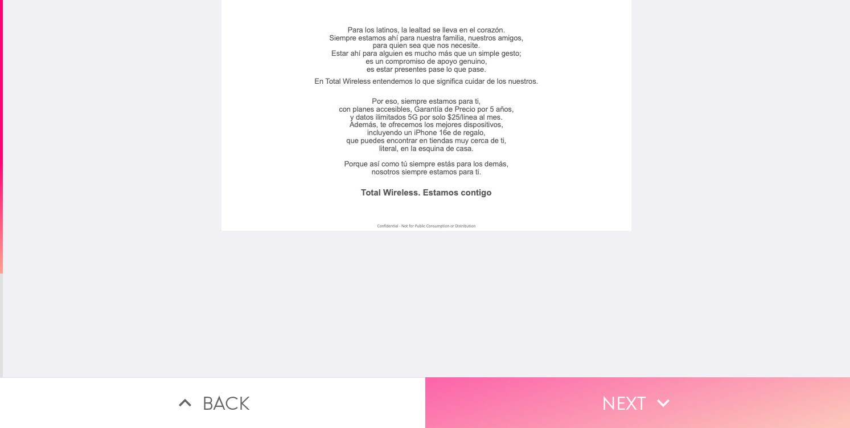
click at [519, 389] on button "Next" at bounding box center [637, 402] width 425 height 51
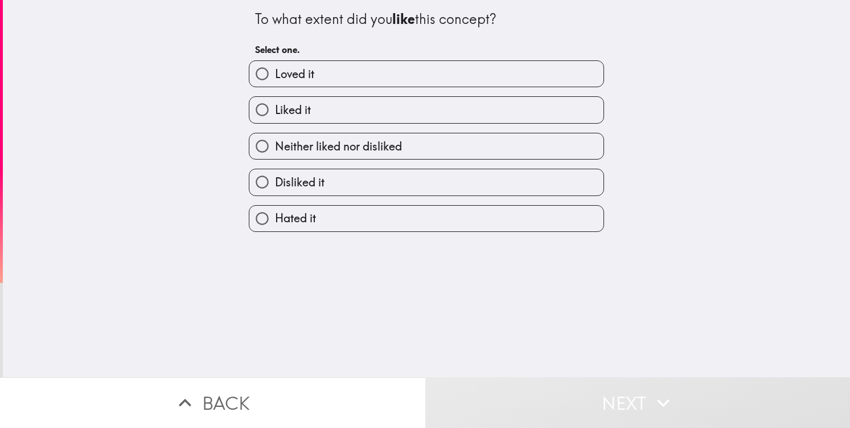
click at [382, 110] on label "Liked it" at bounding box center [426, 110] width 354 height 26
click at [275, 110] on input "Liked it" at bounding box center [262, 110] width 26 height 26
radio input "true"
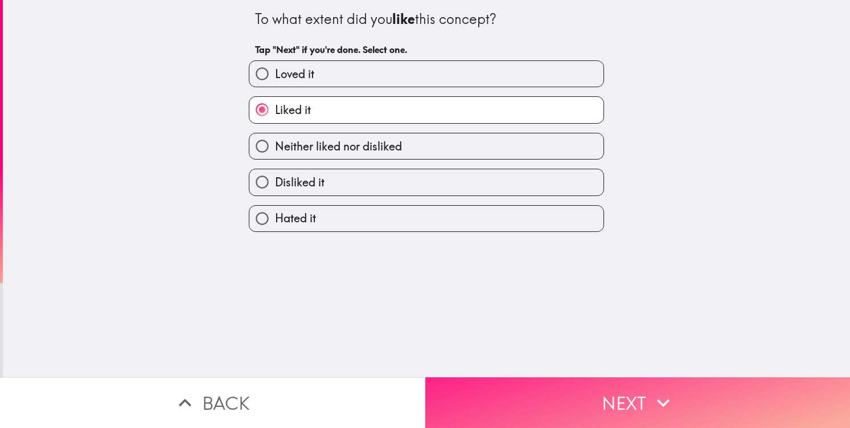
click at [535, 421] on button "Next" at bounding box center [637, 402] width 425 height 51
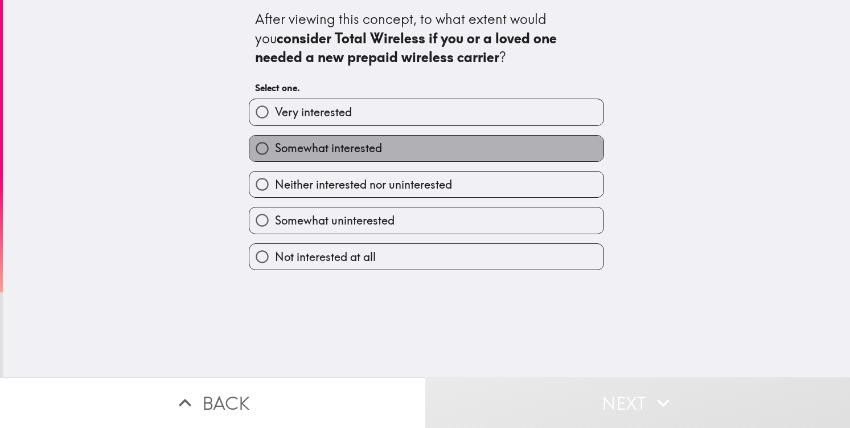
click at [416, 154] on label "Somewhat interested" at bounding box center [426, 149] width 354 height 26
click at [275, 154] on input "Somewhat interested" at bounding box center [262, 149] width 26 height 26
radio input "true"
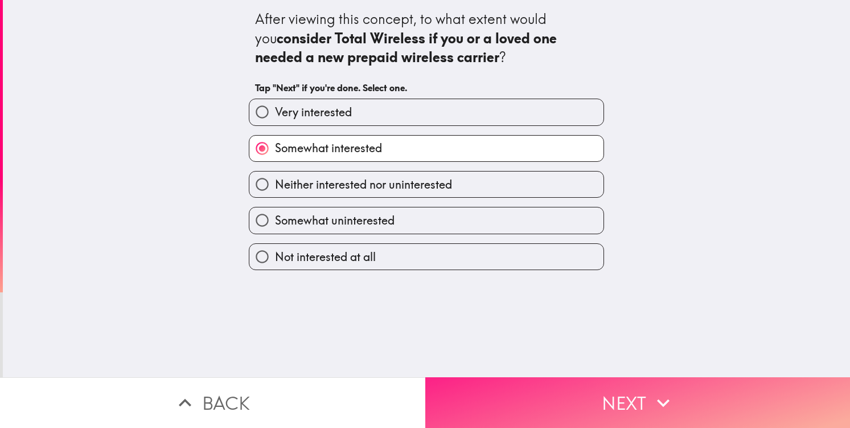
click at [530, 412] on button "Next" at bounding box center [637, 402] width 425 height 51
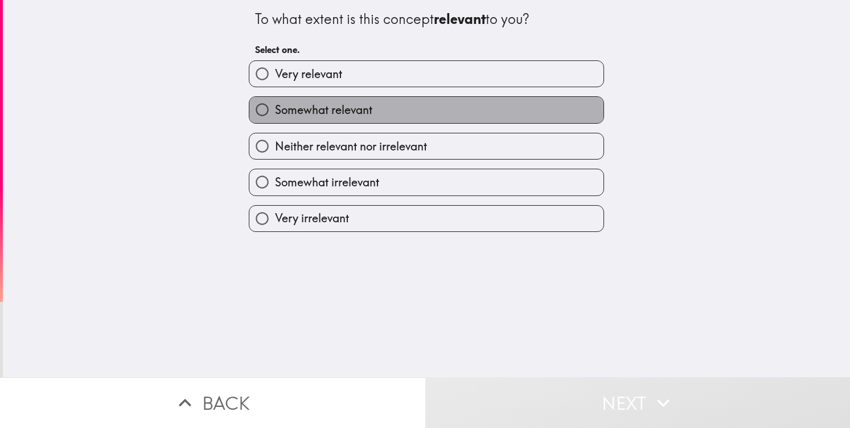
click at [421, 118] on label "Somewhat relevant" at bounding box center [426, 110] width 354 height 26
click at [275, 118] on input "Somewhat relevant" at bounding box center [262, 110] width 26 height 26
radio input "true"
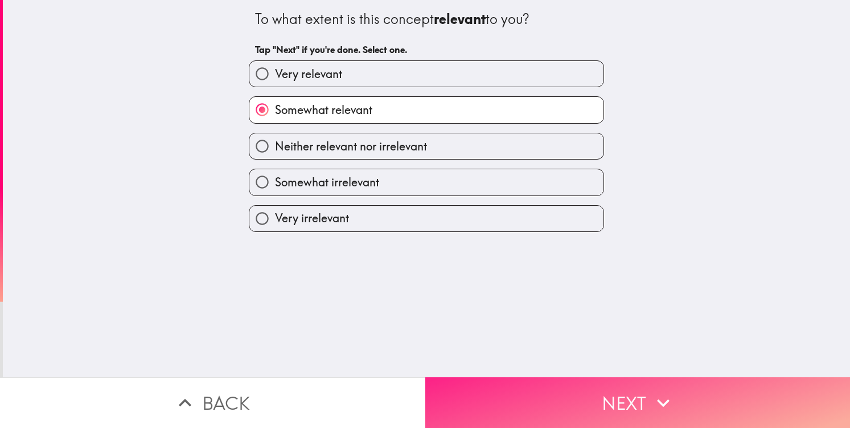
click at [494, 388] on button "Next" at bounding box center [637, 402] width 425 height 51
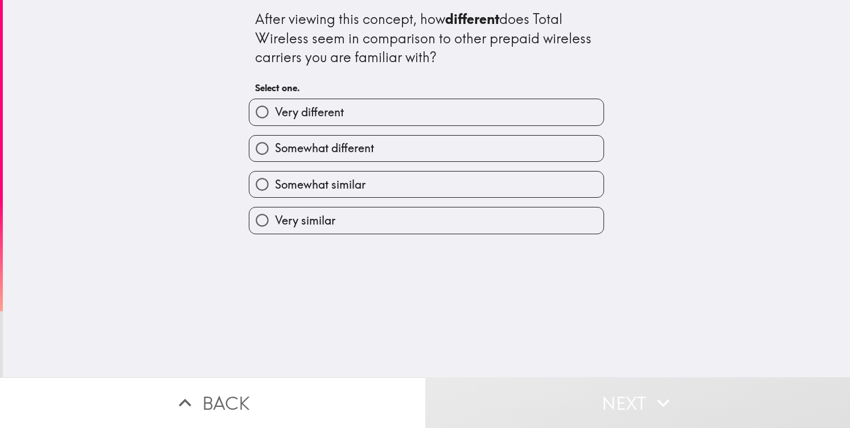
click at [389, 144] on label "Somewhat different" at bounding box center [426, 149] width 354 height 26
click at [275, 144] on input "Somewhat different" at bounding box center [262, 149] width 26 height 26
radio input "true"
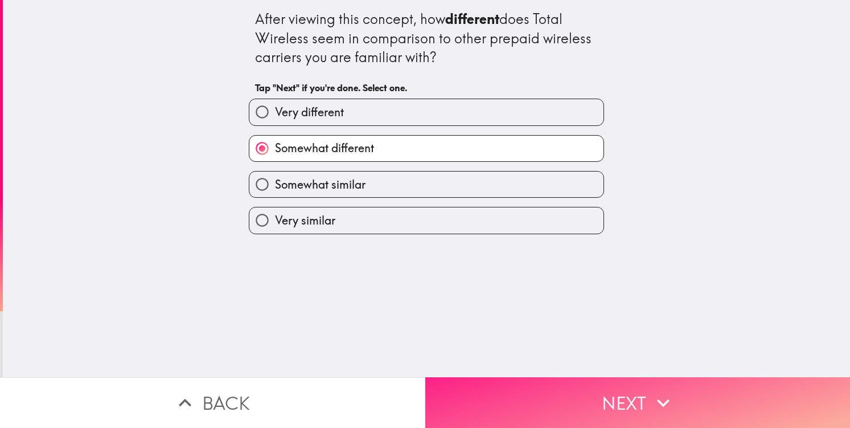
click at [535, 391] on button "Next" at bounding box center [637, 402] width 425 height 51
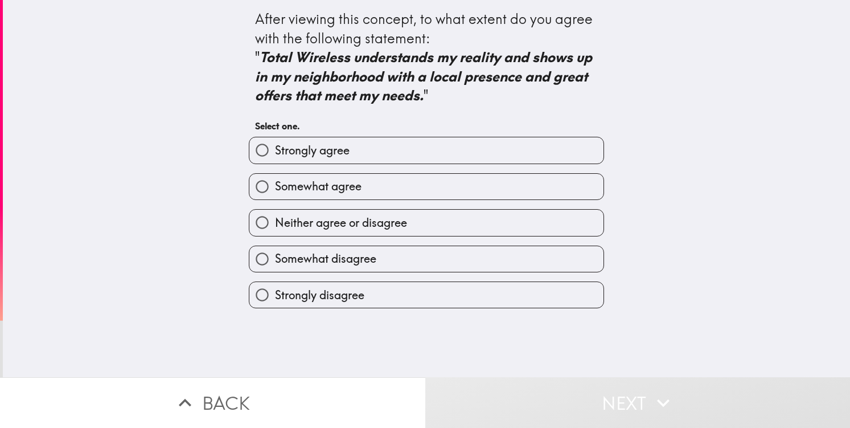
click at [426, 188] on label "Somewhat agree" at bounding box center [426, 187] width 354 height 26
click at [275, 188] on input "Somewhat agree" at bounding box center [262, 187] width 26 height 26
radio input "true"
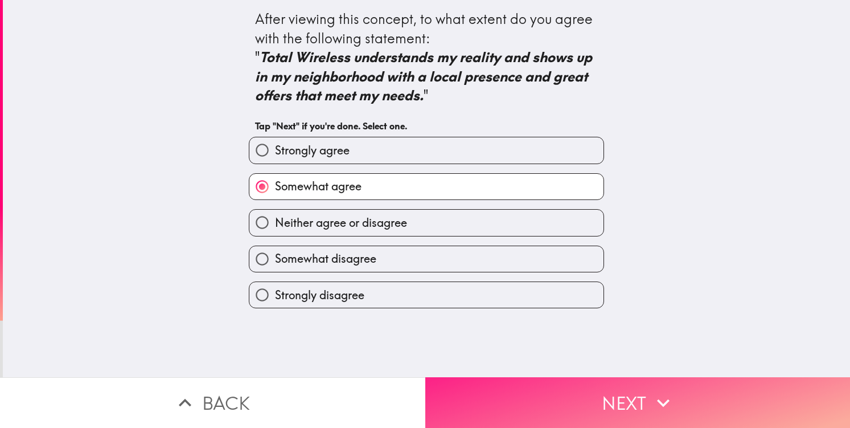
click at [522, 393] on button "Next" at bounding box center [637, 402] width 425 height 51
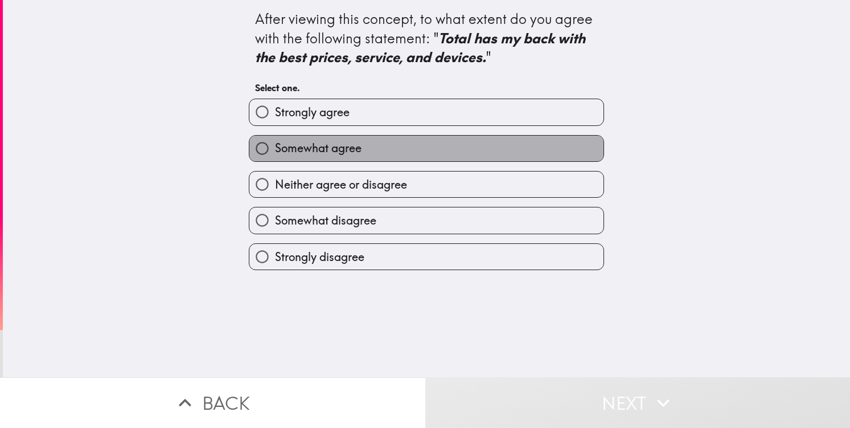
click at [444, 161] on label "Somewhat agree" at bounding box center [426, 149] width 354 height 26
click at [275, 161] on input "Somewhat agree" at bounding box center [262, 149] width 26 height 26
radio input "true"
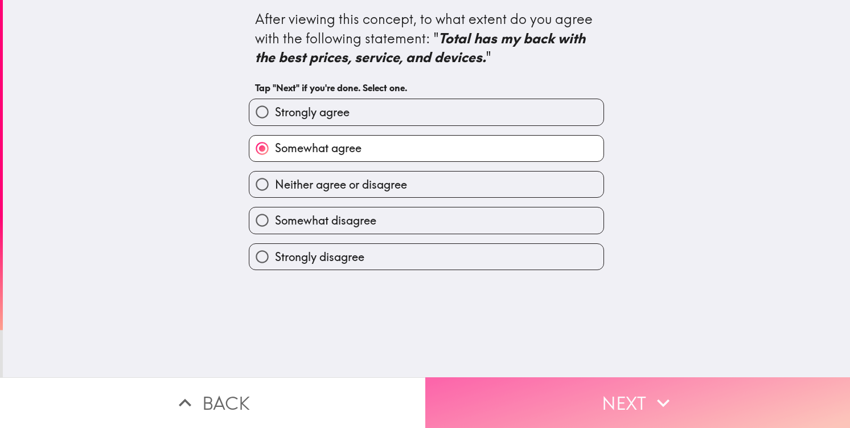
click at [544, 406] on button "Next" at bounding box center [637, 402] width 425 height 51
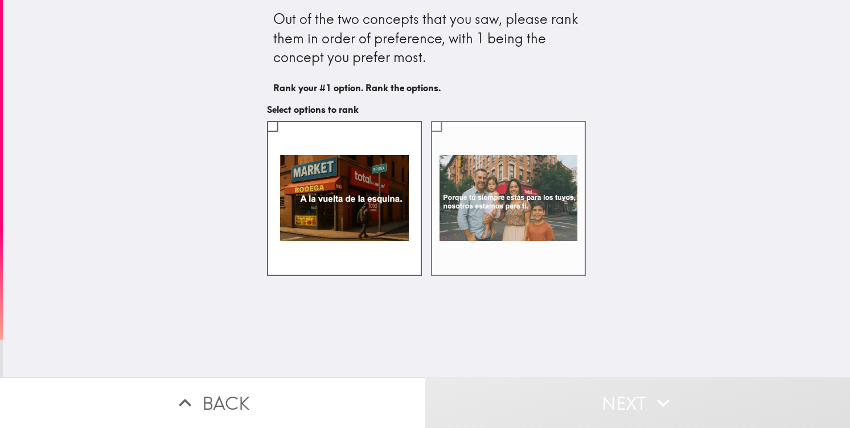
click at [464, 196] on label at bounding box center [508, 198] width 155 height 155
click at [449, 139] on input "checkbox" at bounding box center [437, 126] width 26 height 26
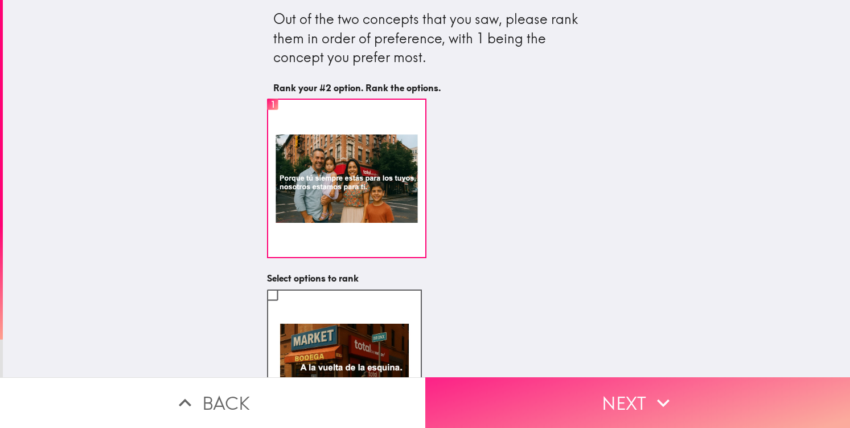
click at [520, 396] on button "Next" at bounding box center [637, 402] width 425 height 51
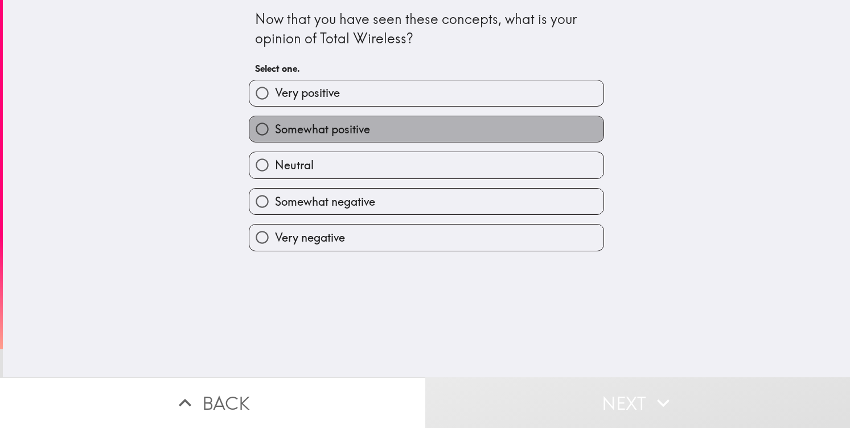
click at [494, 136] on label "Somewhat positive" at bounding box center [426, 129] width 354 height 26
click at [275, 136] on input "Somewhat positive" at bounding box center [262, 129] width 26 height 26
radio input "true"
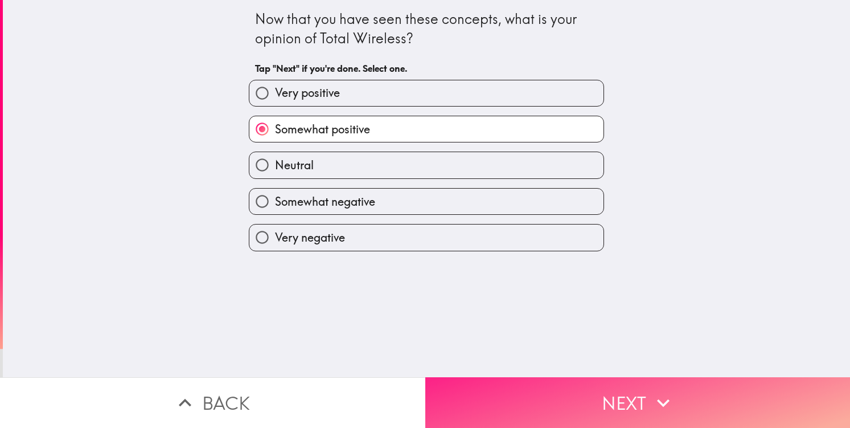
click at [586, 381] on button "Next" at bounding box center [637, 402] width 425 height 51
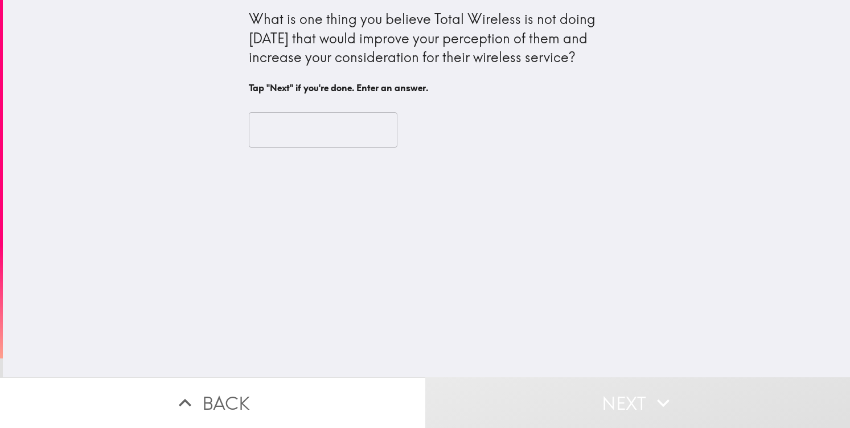
click at [353, 122] on input "text" at bounding box center [323, 129] width 149 height 35
type input "L"
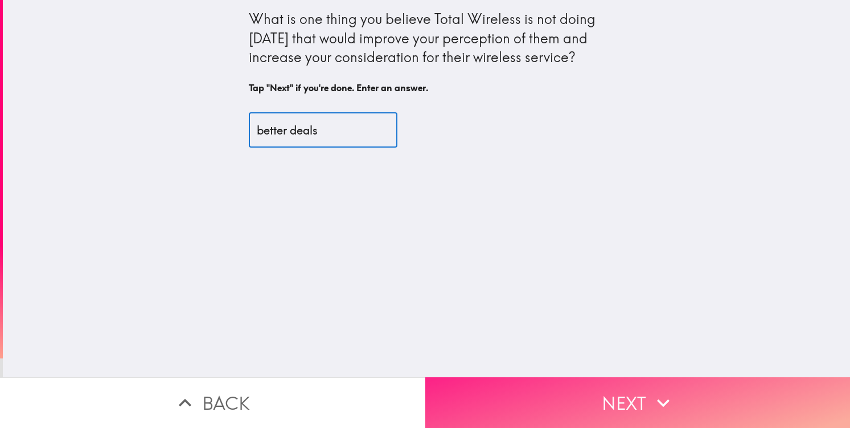
type input "better deals"
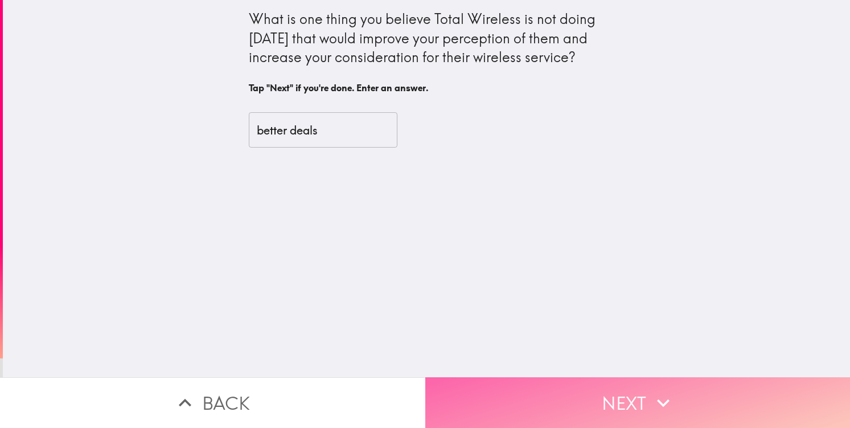
click at [719, 386] on button "Next" at bounding box center [637, 402] width 425 height 51
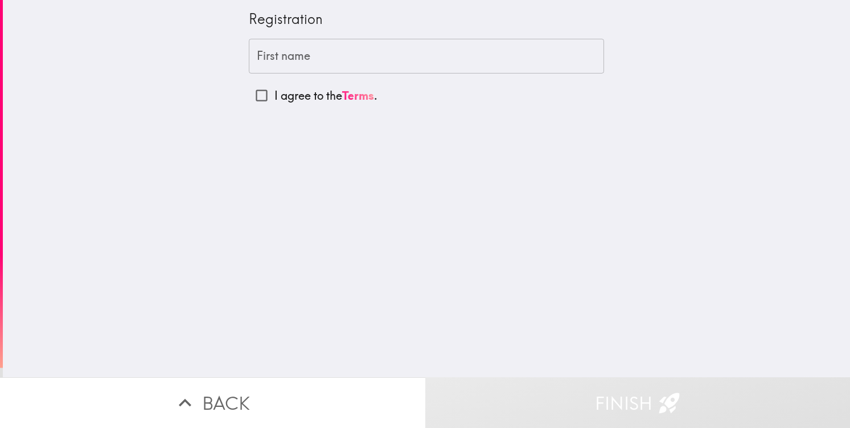
click at [337, 91] on p "I agree to the Terms ." at bounding box center [325, 96] width 103 height 16
click at [274, 91] on input "I agree to the Terms ." at bounding box center [262, 96] width 26 height 26
checkbox input "true"
click at [354, 53] on input "First name" at bounding box center [426, 56] width 355 height 35
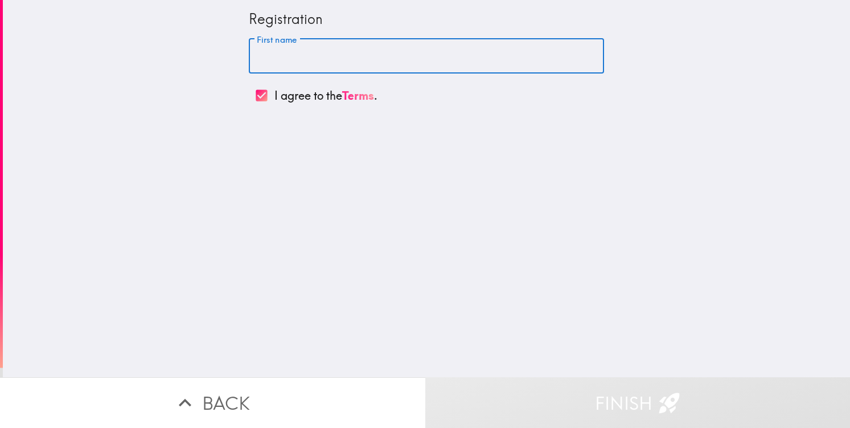
type input "[PERSON_NAME]"
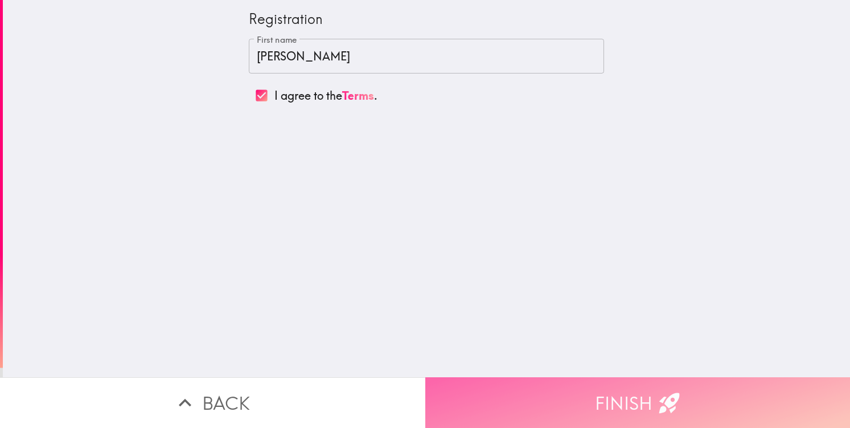
click at [536, 400] on button "Finish" at bounding box center [637, 402] width 425 height 51
